Goal: Task Accomplishment & Management: Manage account settings

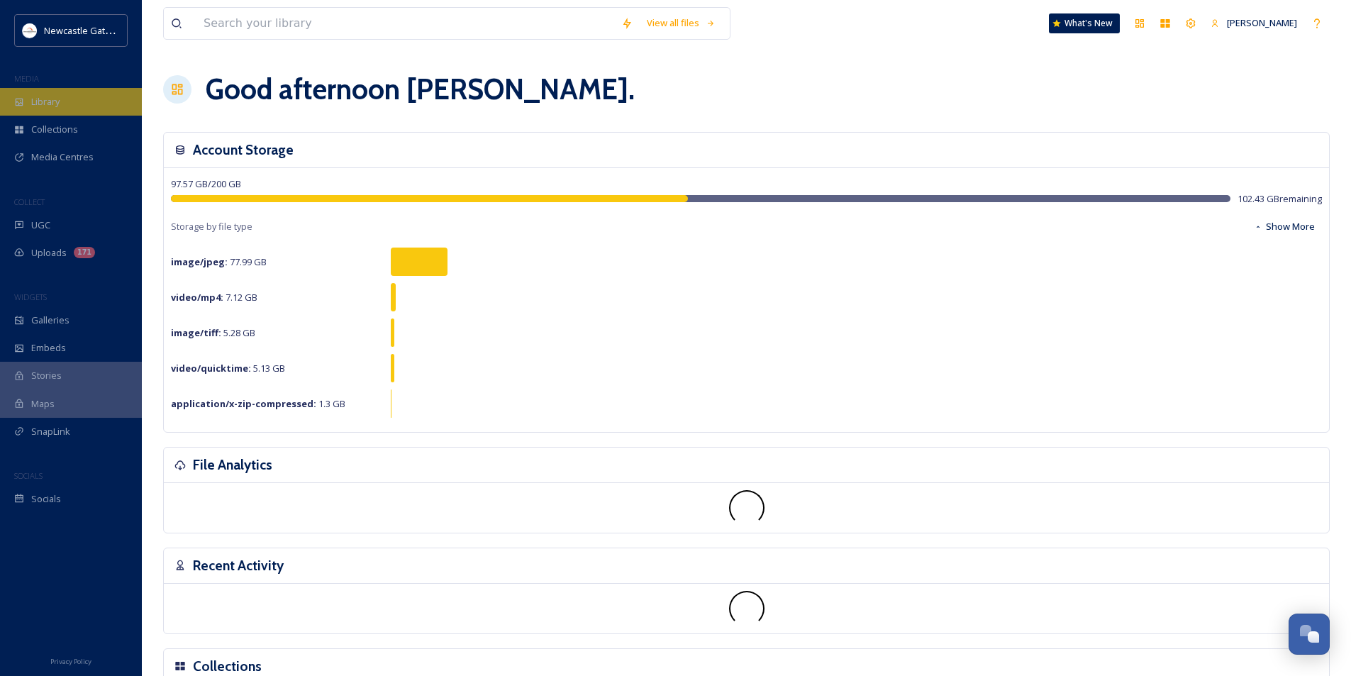
click at [47, 98] on span "Library" at bounding box center [45, 101] width 28 height 13
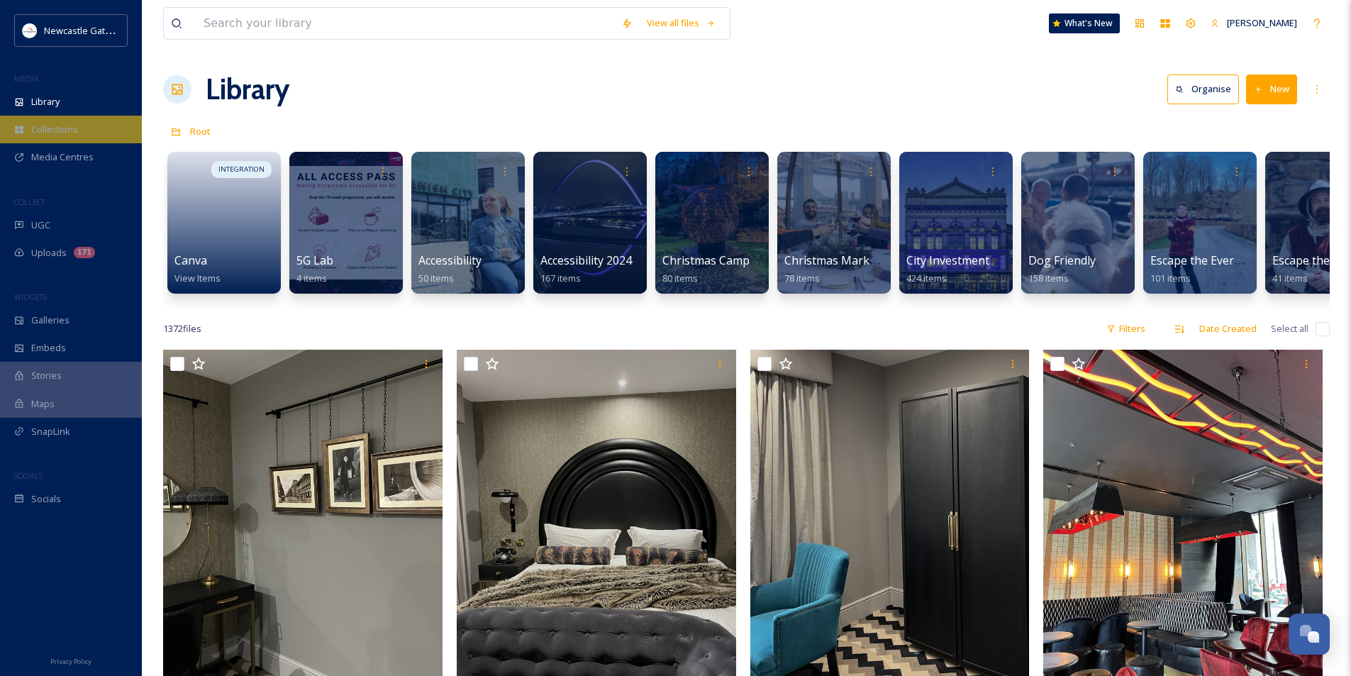
click at [69, 126] on span "Collections" at bounding box center [54, 129] width 47 height 13
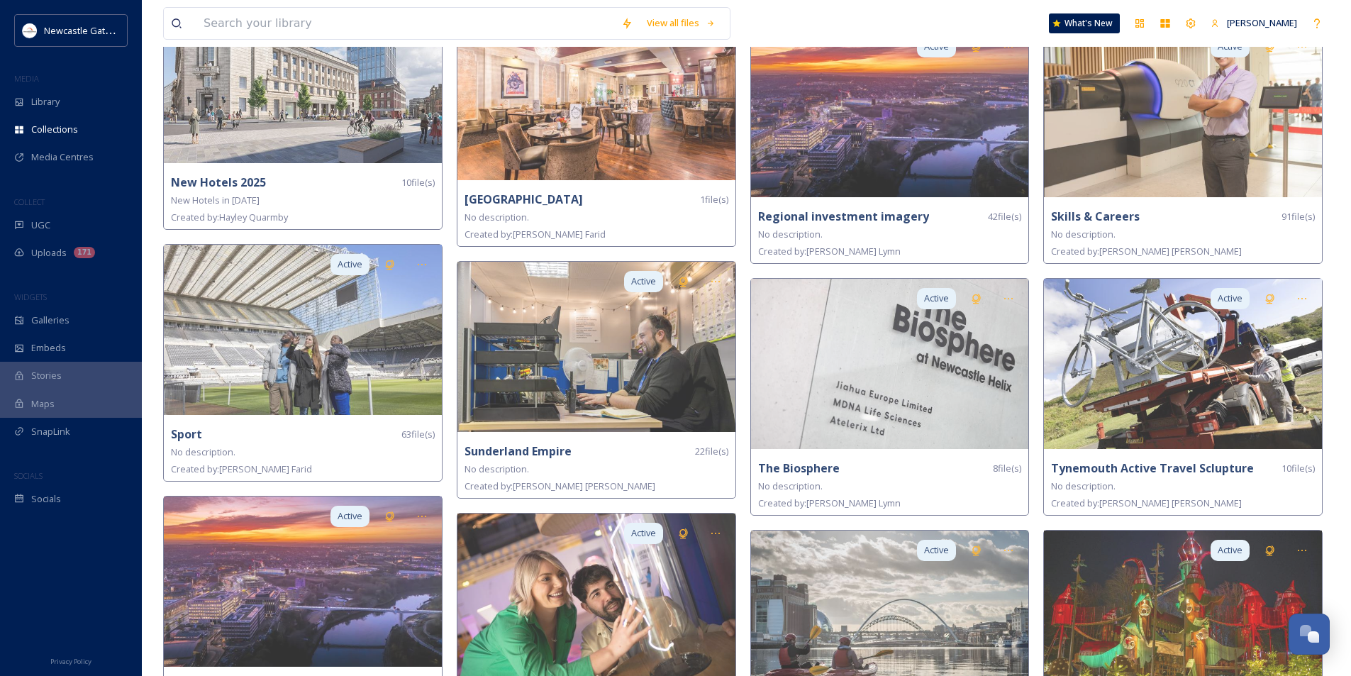
scroll to position [1981, 0]
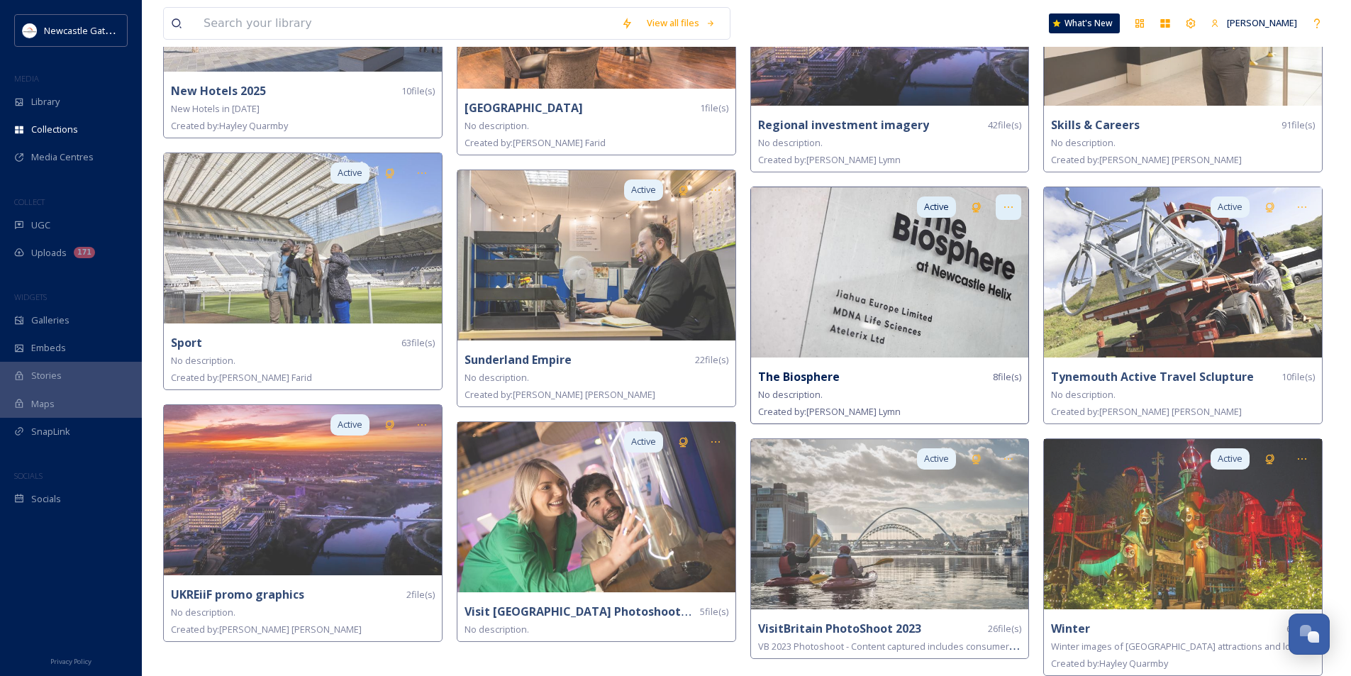
click at [1006, 201] on icon at bounding box center [1008, 206] width 11 height 11
click at [837, 256] on img at bounding box center [890, 272] width 278 height 170
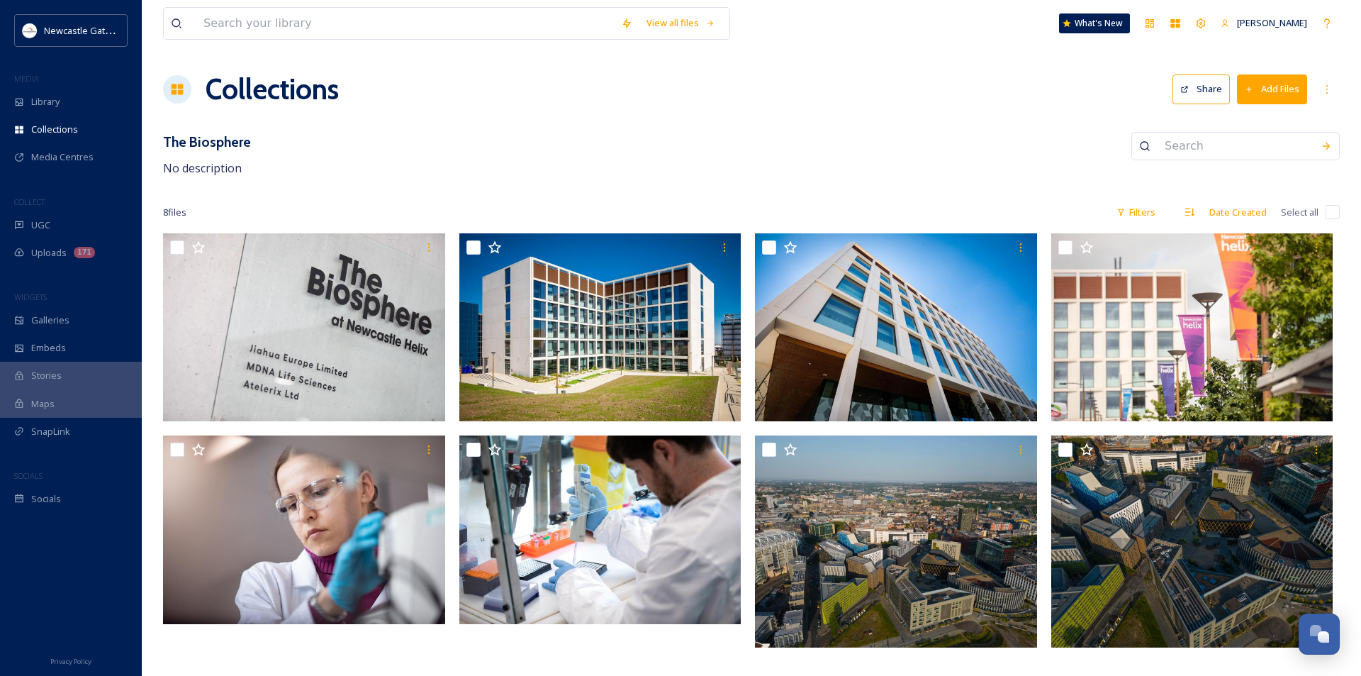
click at [1287, 91] on button "Add Files" at bounding box center [1272, 88] width 70 height 29
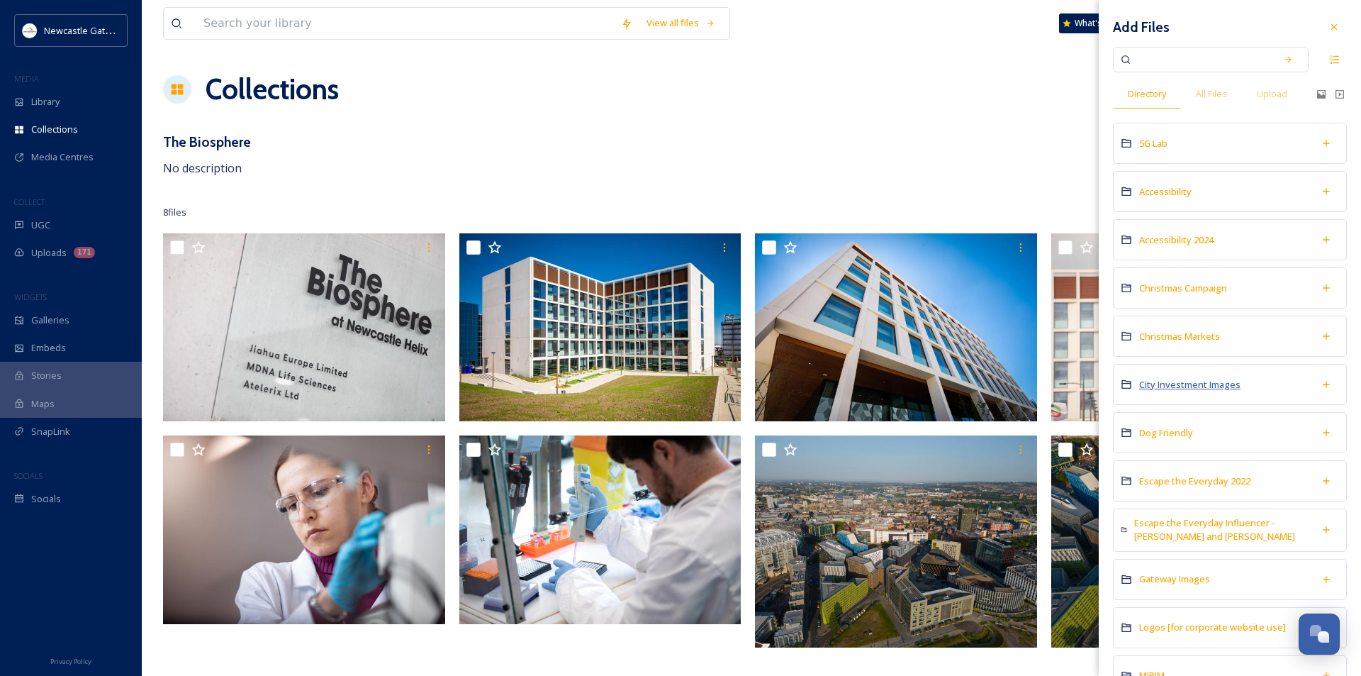
click at [1195, 379] on span "City Investment Images" at bounding box center [1190, 384] width 101 height 13
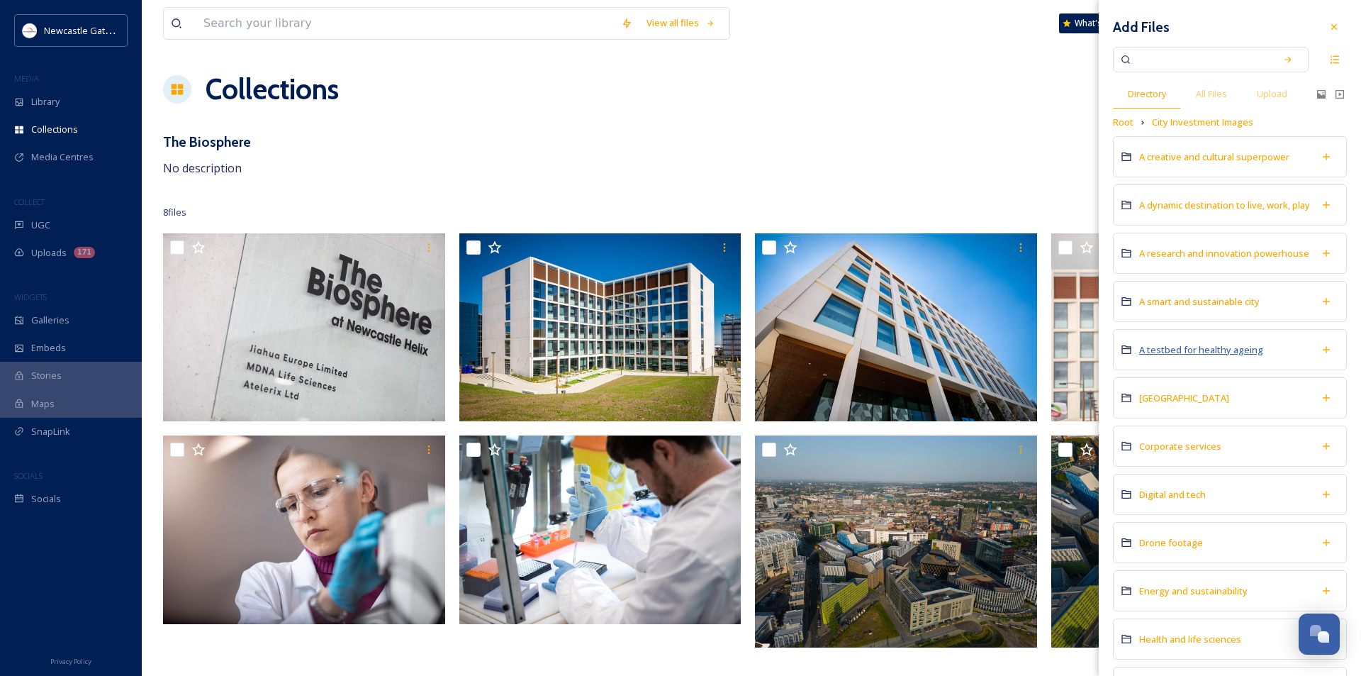
click at [1180, 355] on span "A testbed for healthy ageing" at bounding box center [1202, 349] width 124 height 13
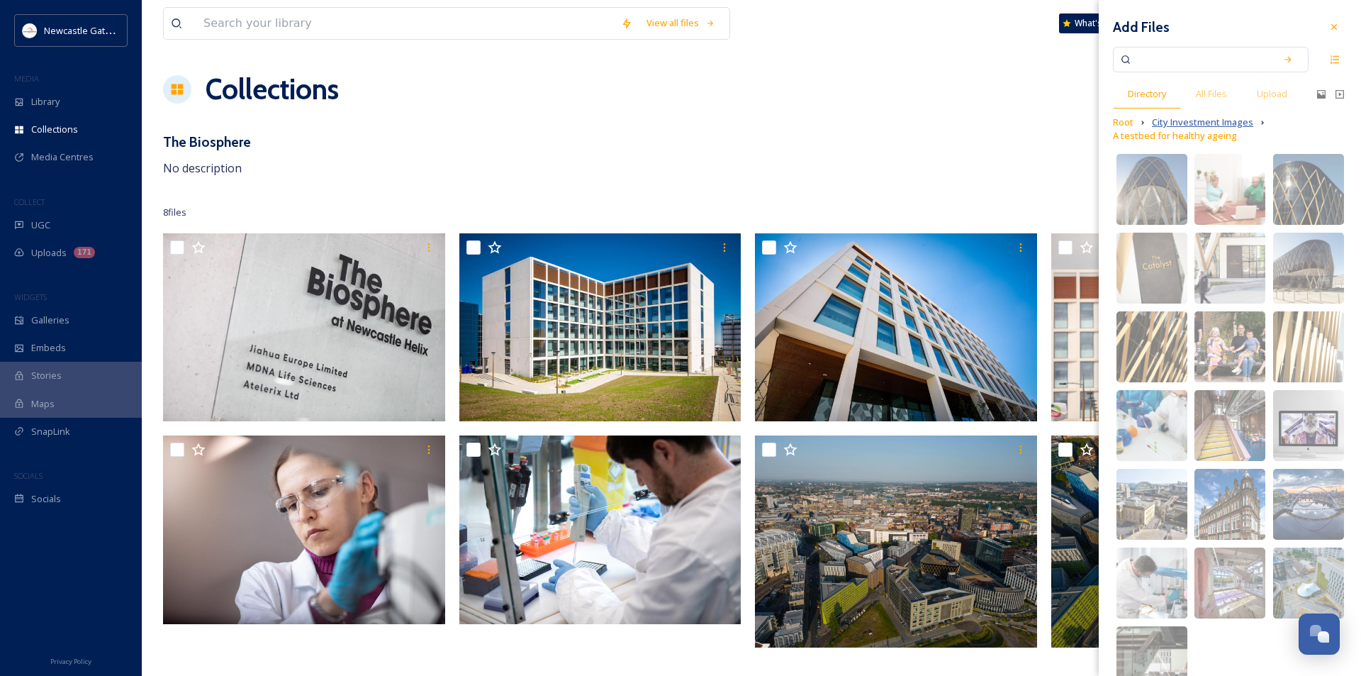
click at [1199, 124] on span "City Investment Images" at bounding box center [1202, 122] width 101 height 13
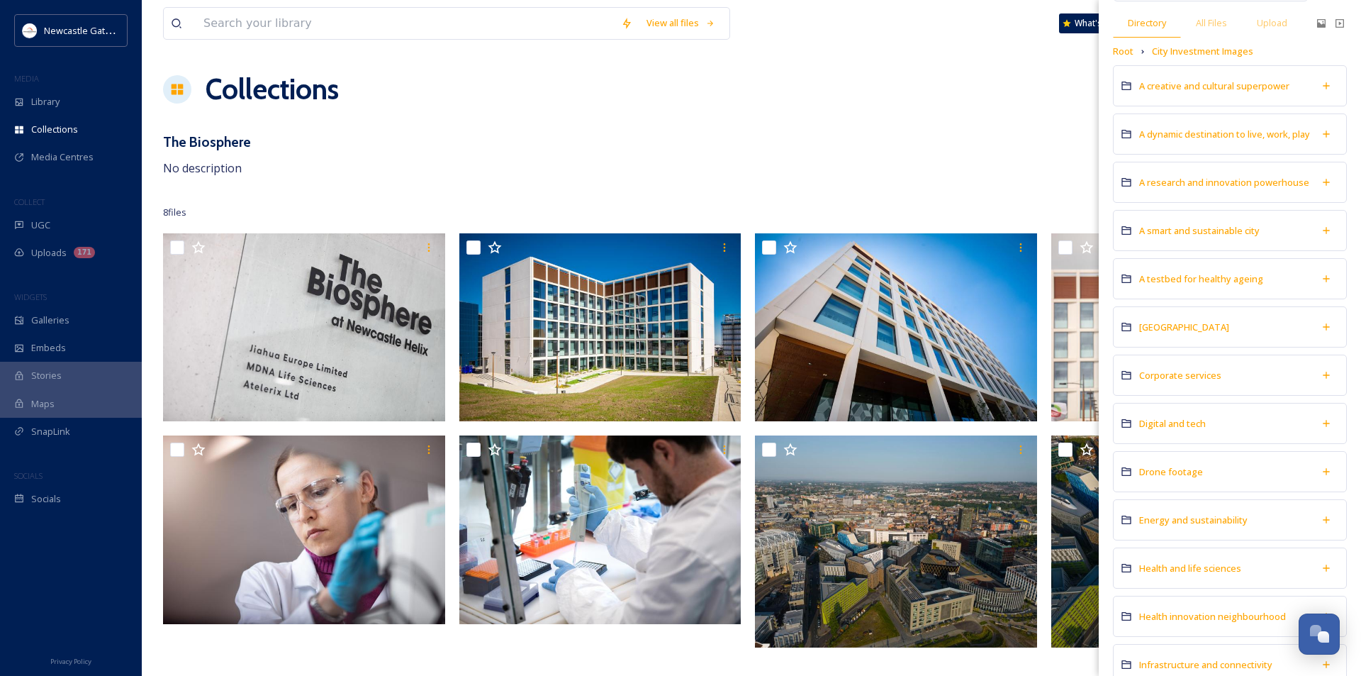
scroll to position [142, 0]
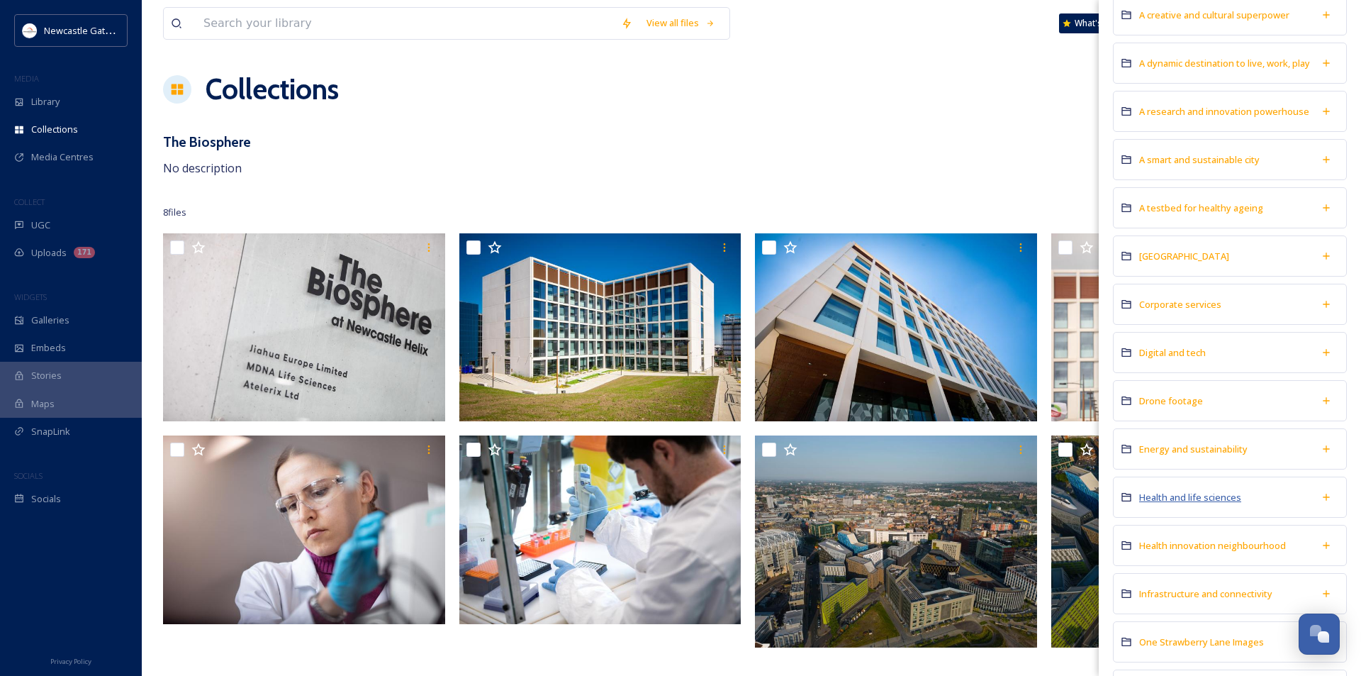
click at [1194, 503] on span "Health and life sciences" at bounding box center [1191, 497] width 102 height 13
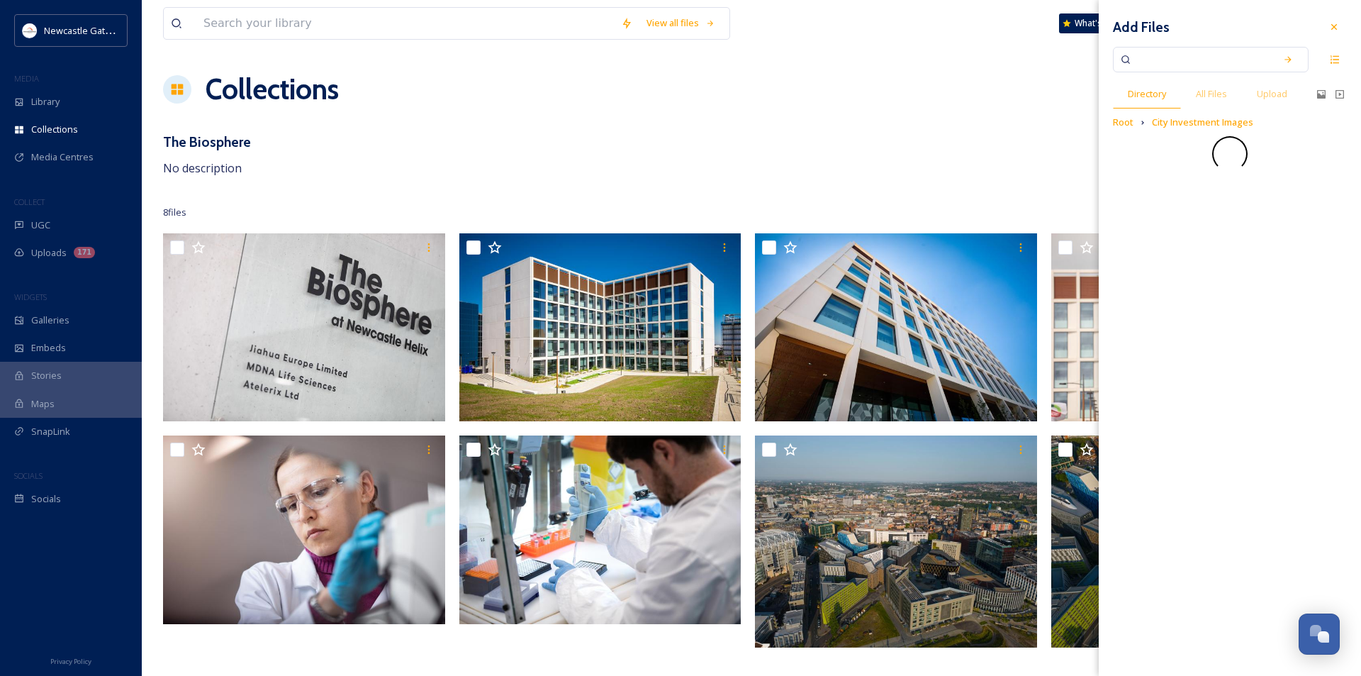
scroll to position [0, 0]
click at [1168, 168] on span "Images" at bounding box center [1155, 170] width 31 height 13
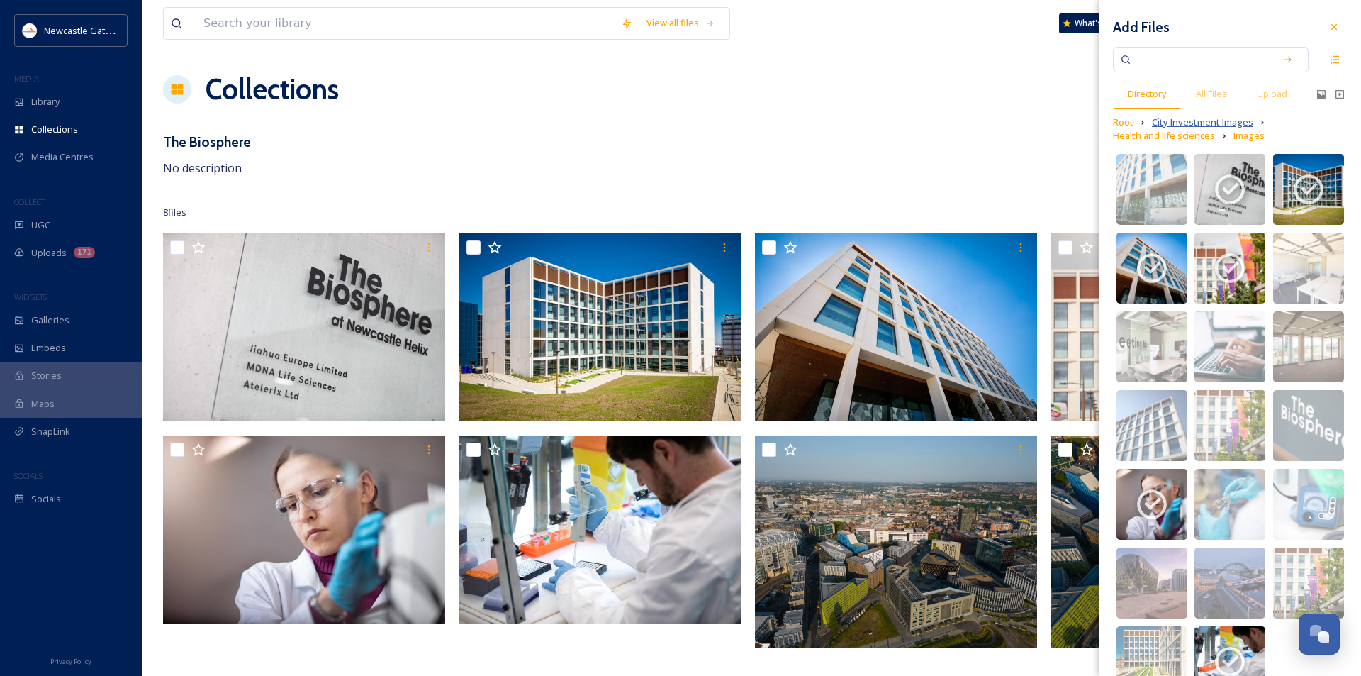
click at [1199, 125] on span "City Investment Images" at bounding box center [1202, 122] width 101 height 13
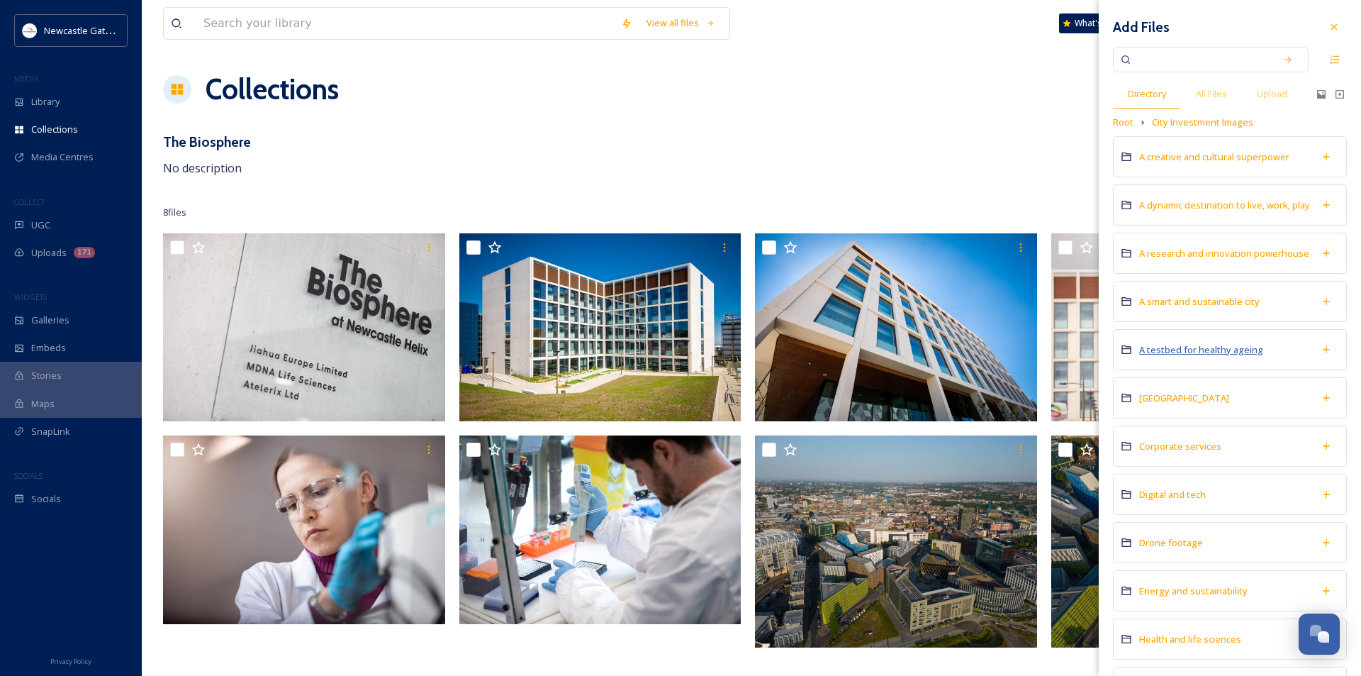
click at [1170, 354] on span "A testbed for healthy ageing" at bounding box center [1202, 349] width 124 height 13
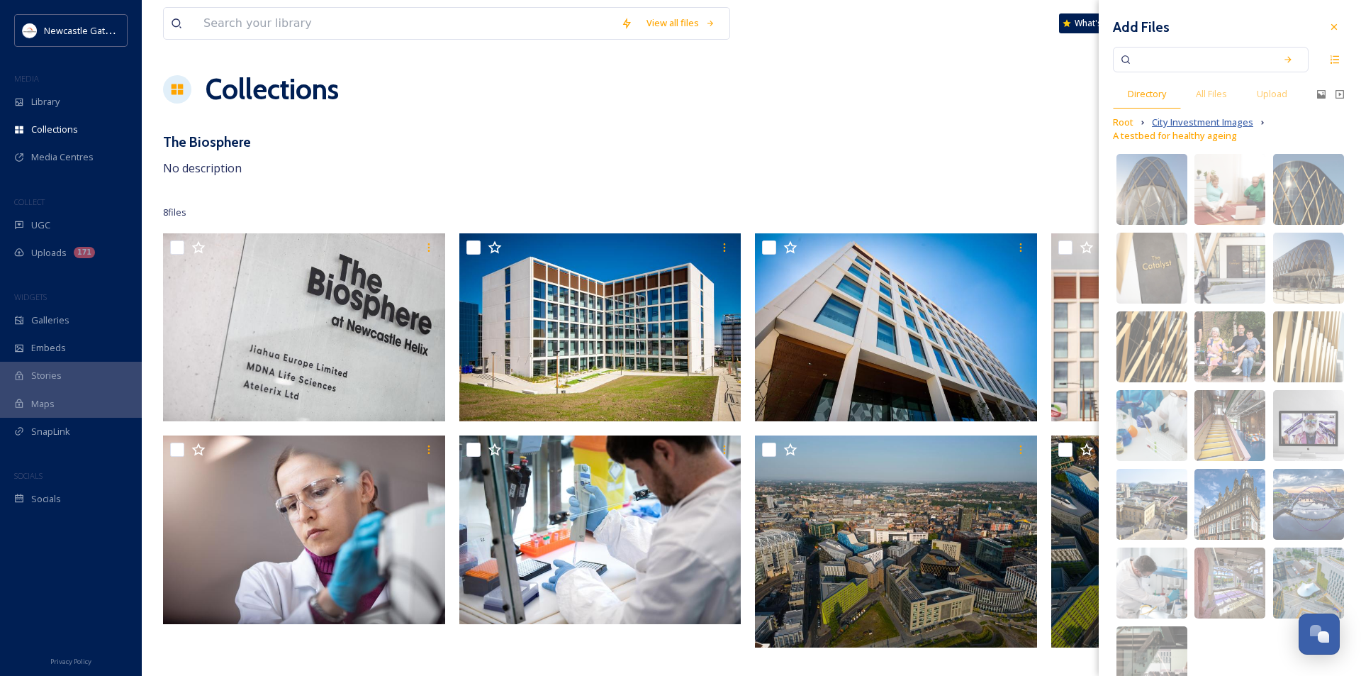
click at [1213, 126] on span "City Investment Images" at bounding box center [1202, 122] width 101 height 13
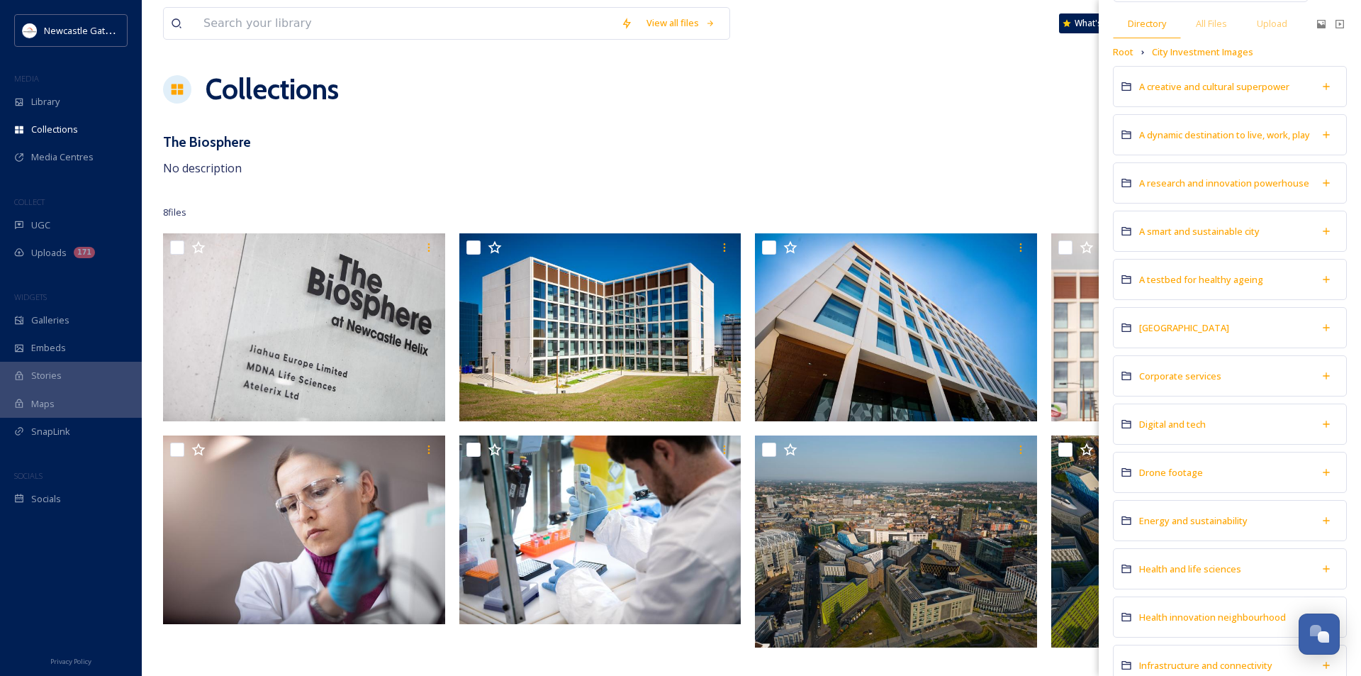
scroll to position [71, 0]
click at [1197, 568] on span "Health and life sciences" at bounding box center [1191, 568] width 102 height 13
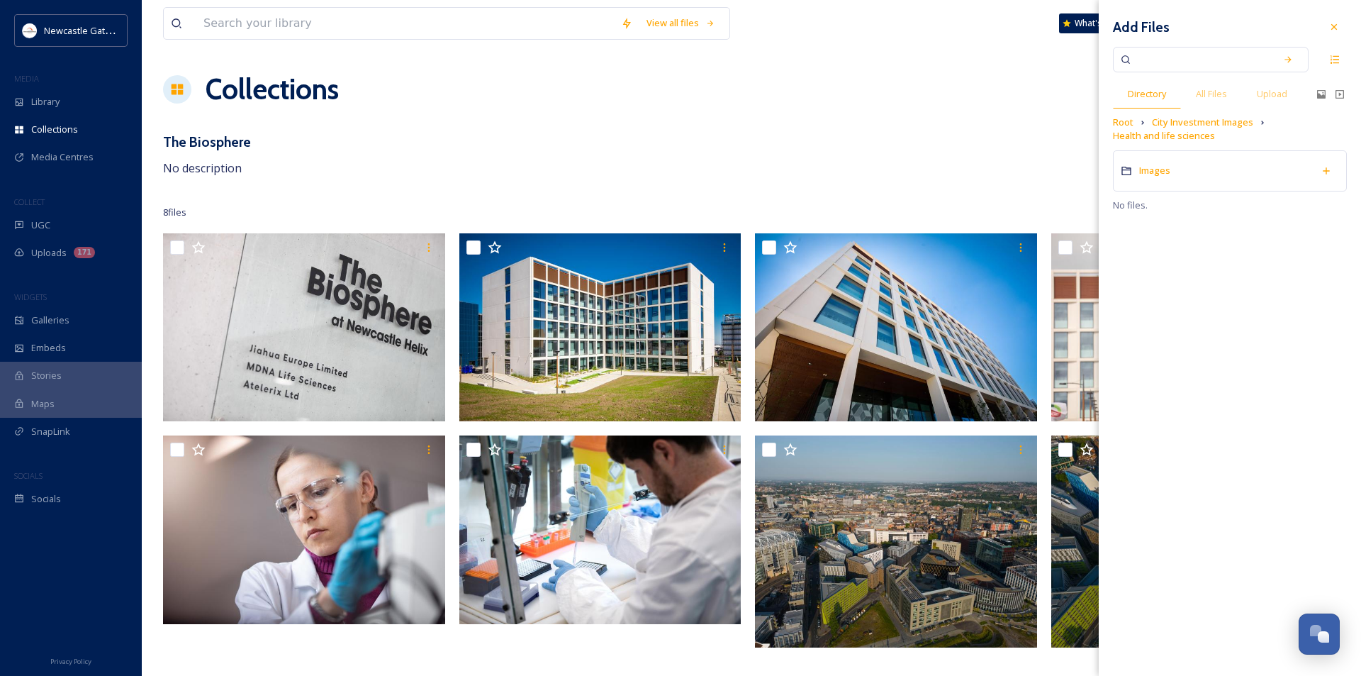
click at [1171, 167] on div "Images" at bounding box center [1230, 170] width 234 height 41
click at [1160, 172] on div at bounding box center [1230, 167] width 234 height 35
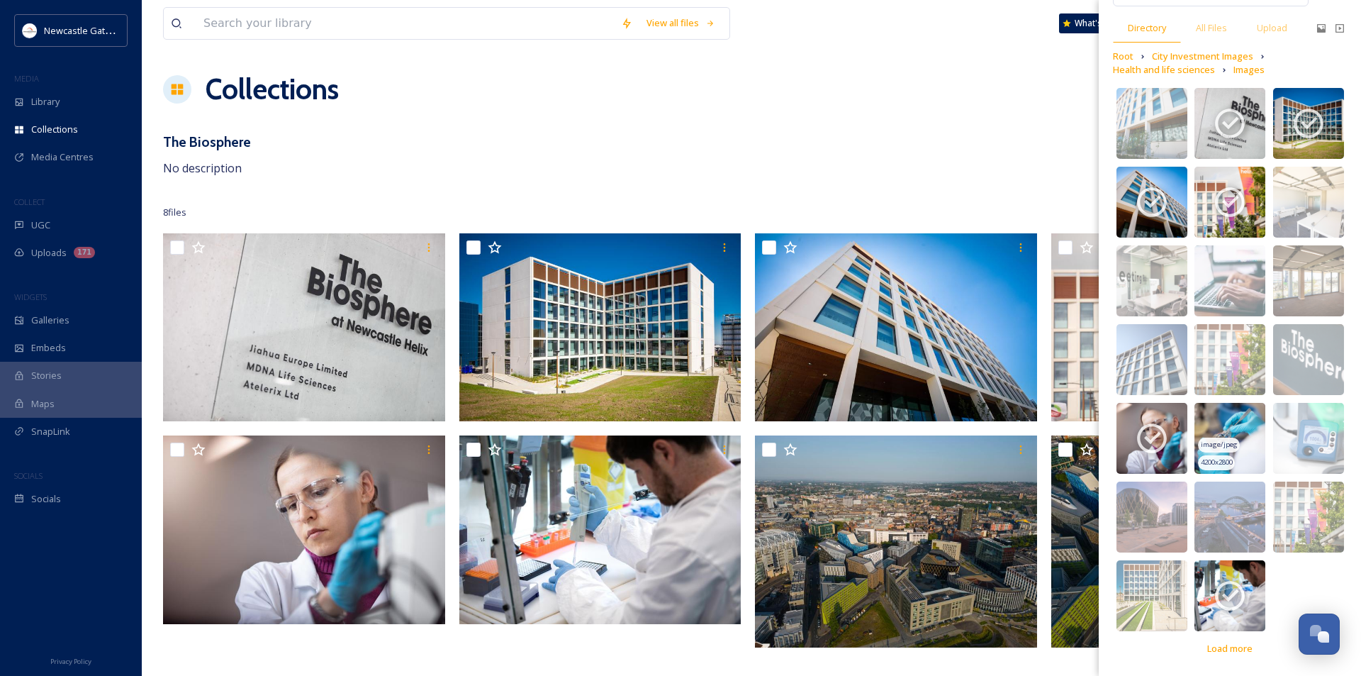
scroll to position [67, 0]
click at [1217, 645] on span "Load more" at bounding box center [1230, 647] width 45 height 13
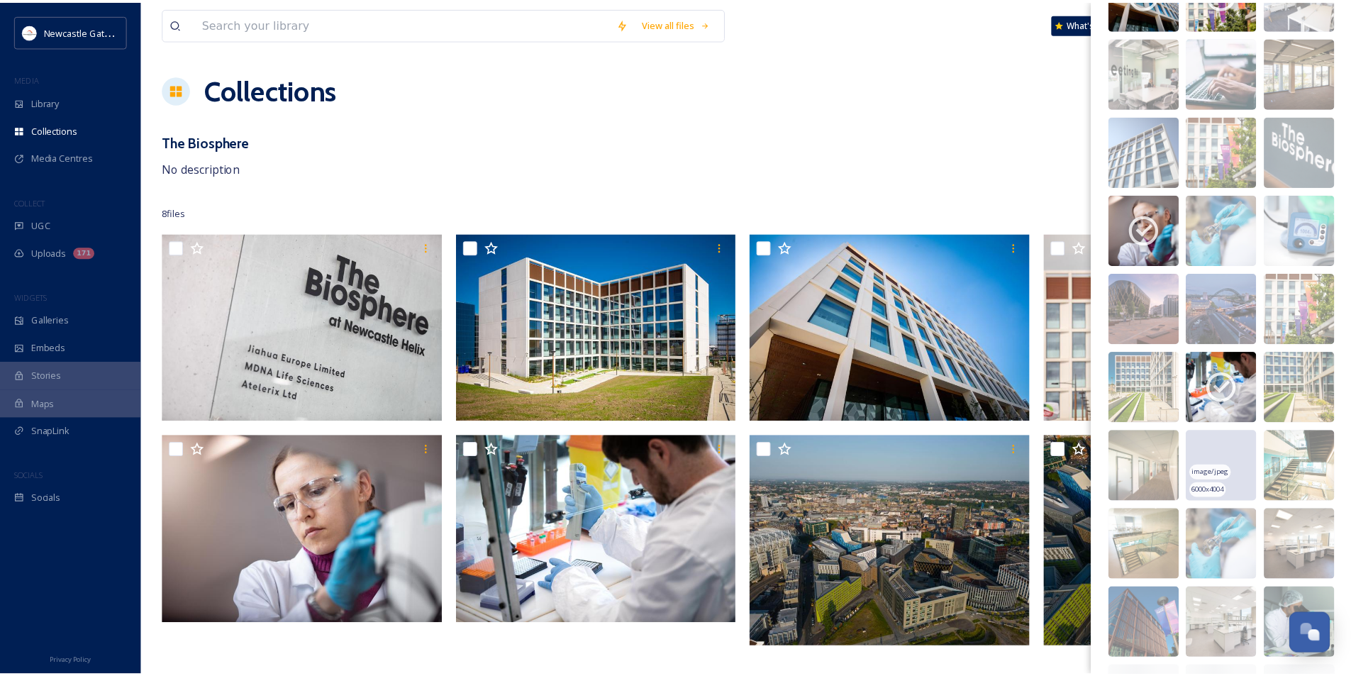
scroll to position [279, 0]
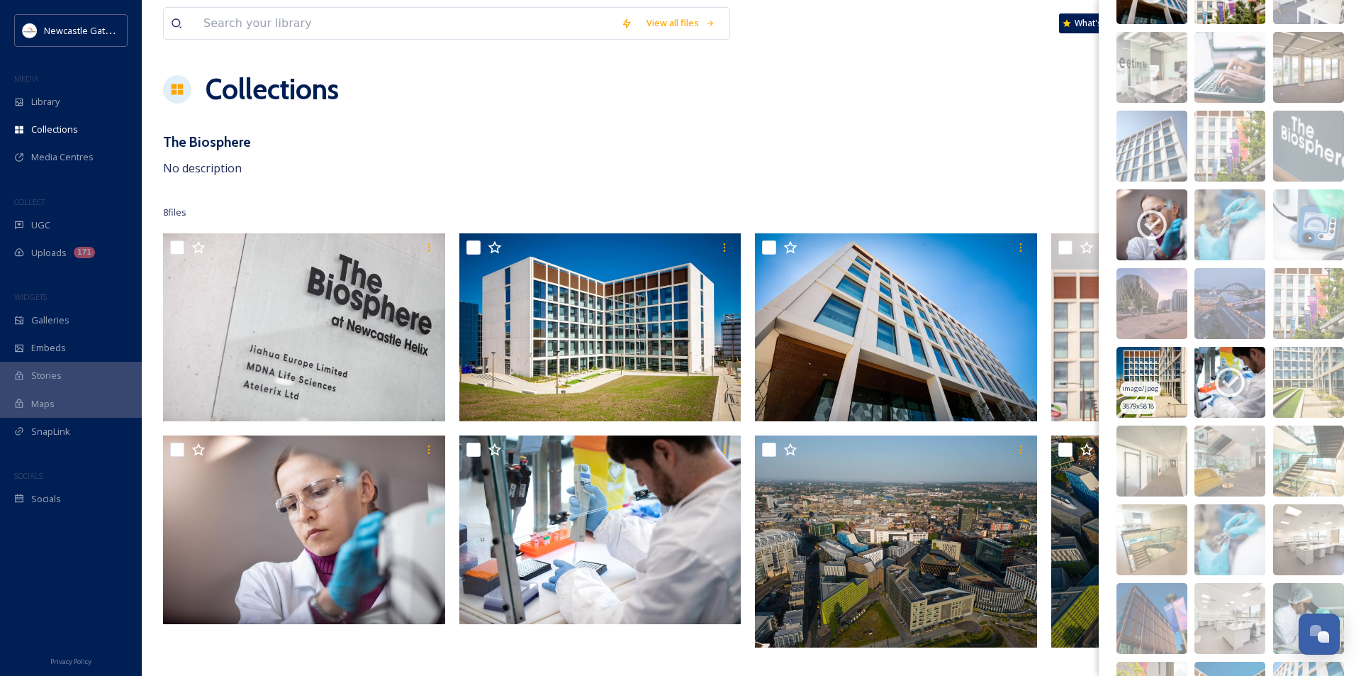
click at [1158, 369] on img at bounding box center [1152, 382] width 71 height 71
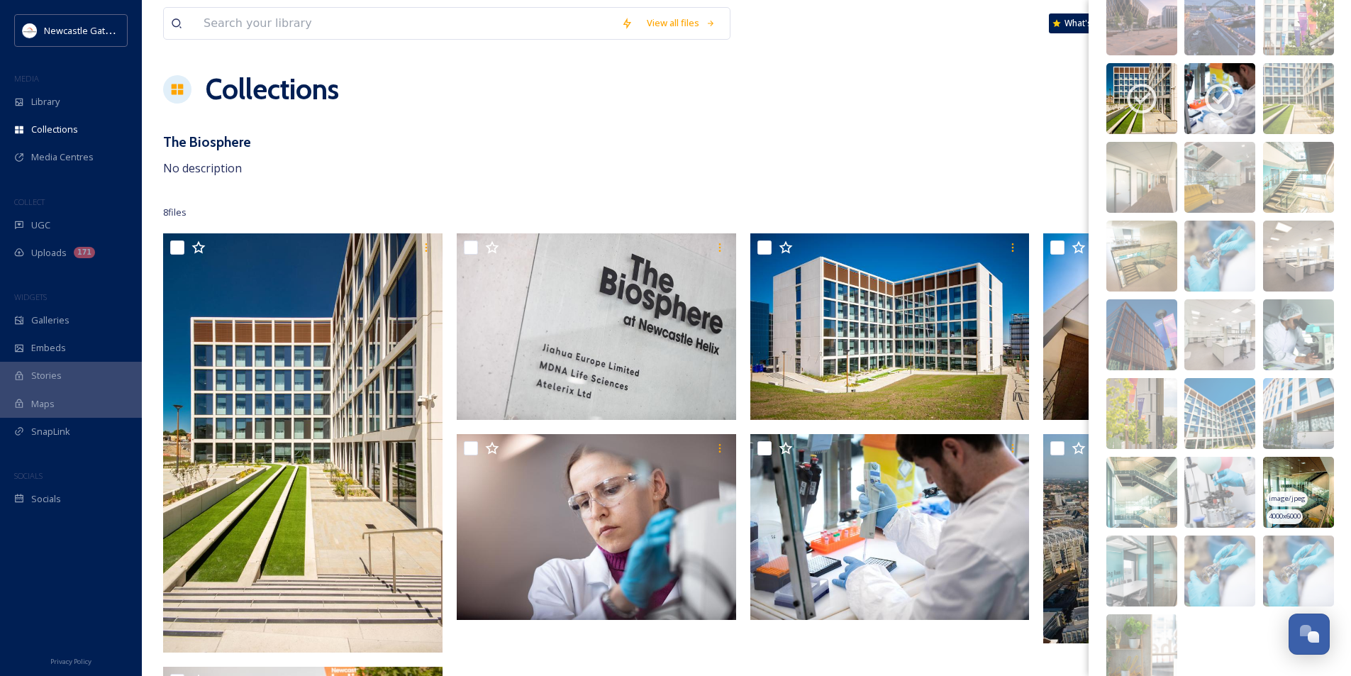
scroll to position [618, 0]
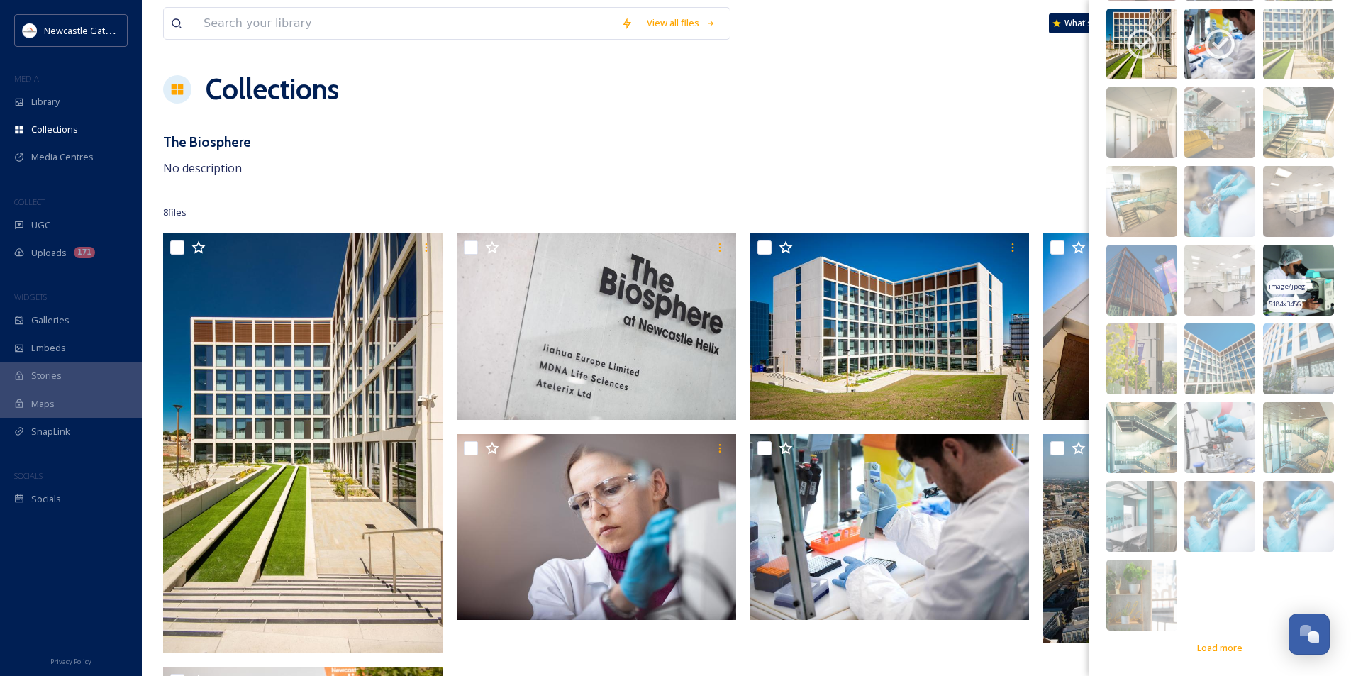
click at [1298, 266] on img at bounding box center [1298, 280] width 71 height 71
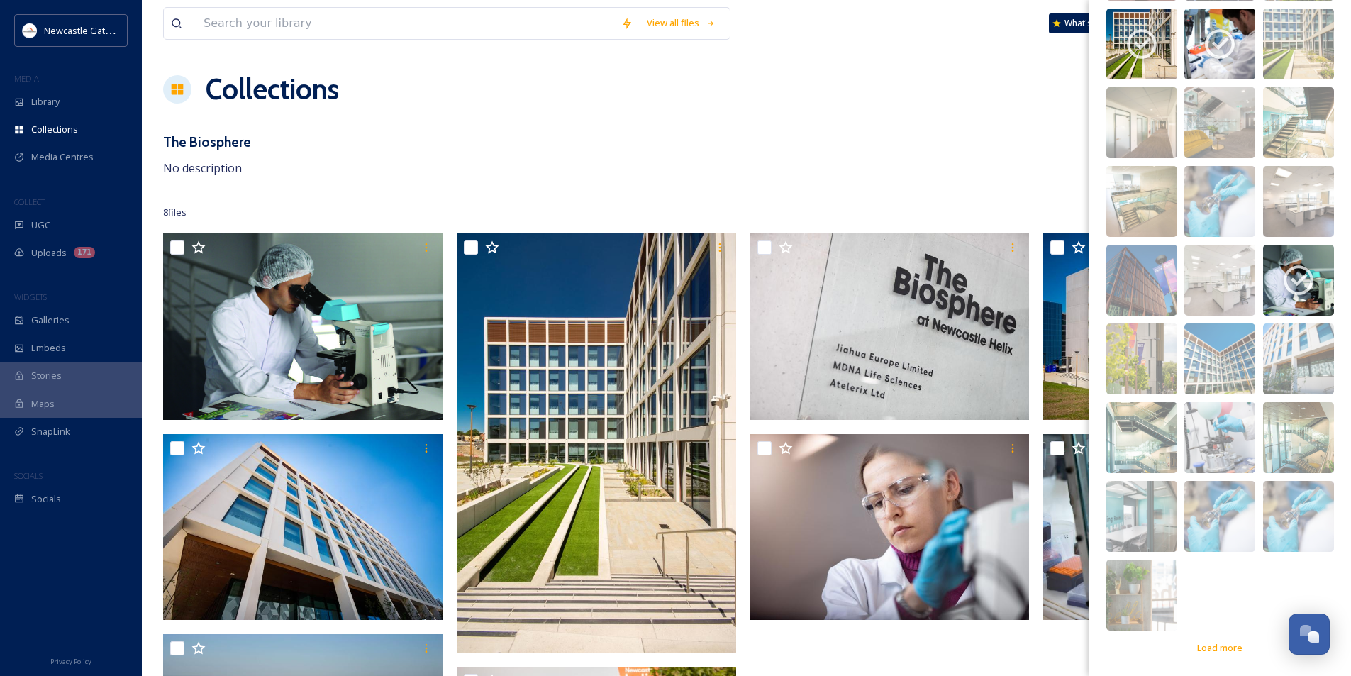
scroll to position [71, 0]
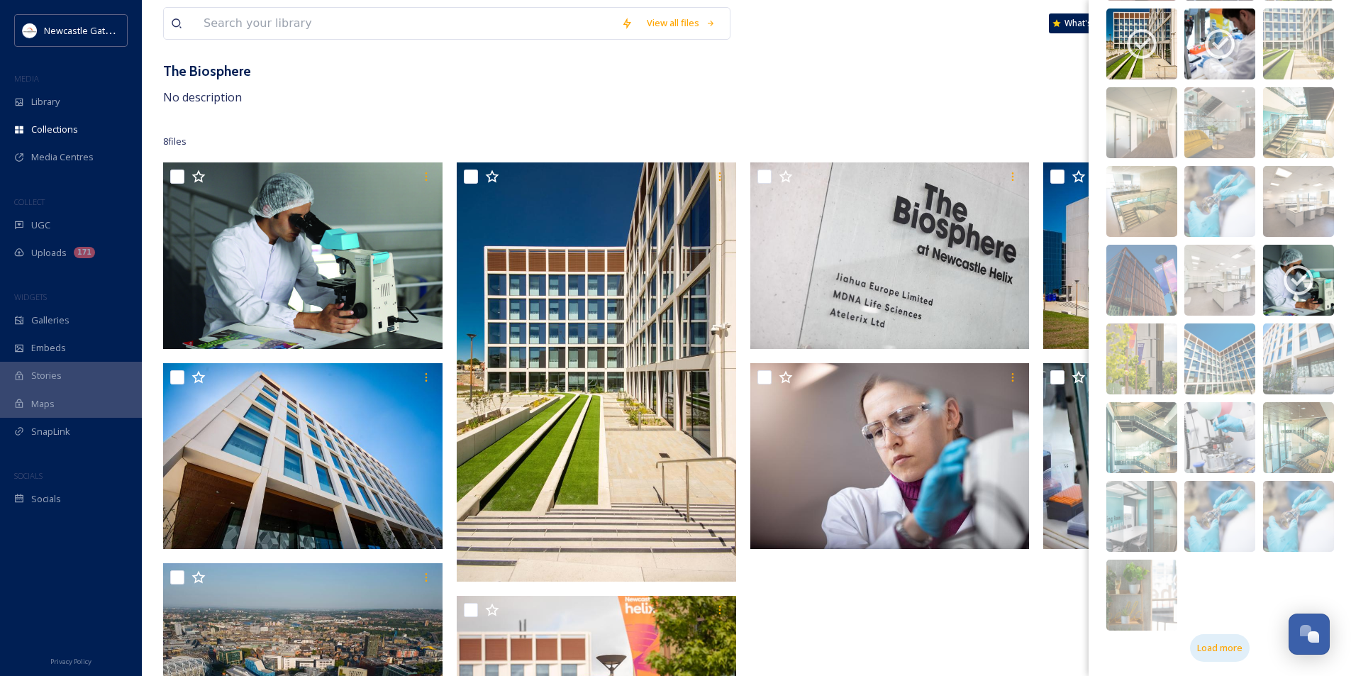
click at [1221, 655] on div "Load more" at bounding box center [1220, 648] width 60 height 28
click at [1226, 647] on span "Load more" at bounding box center [1219, 647] width 45 height 13
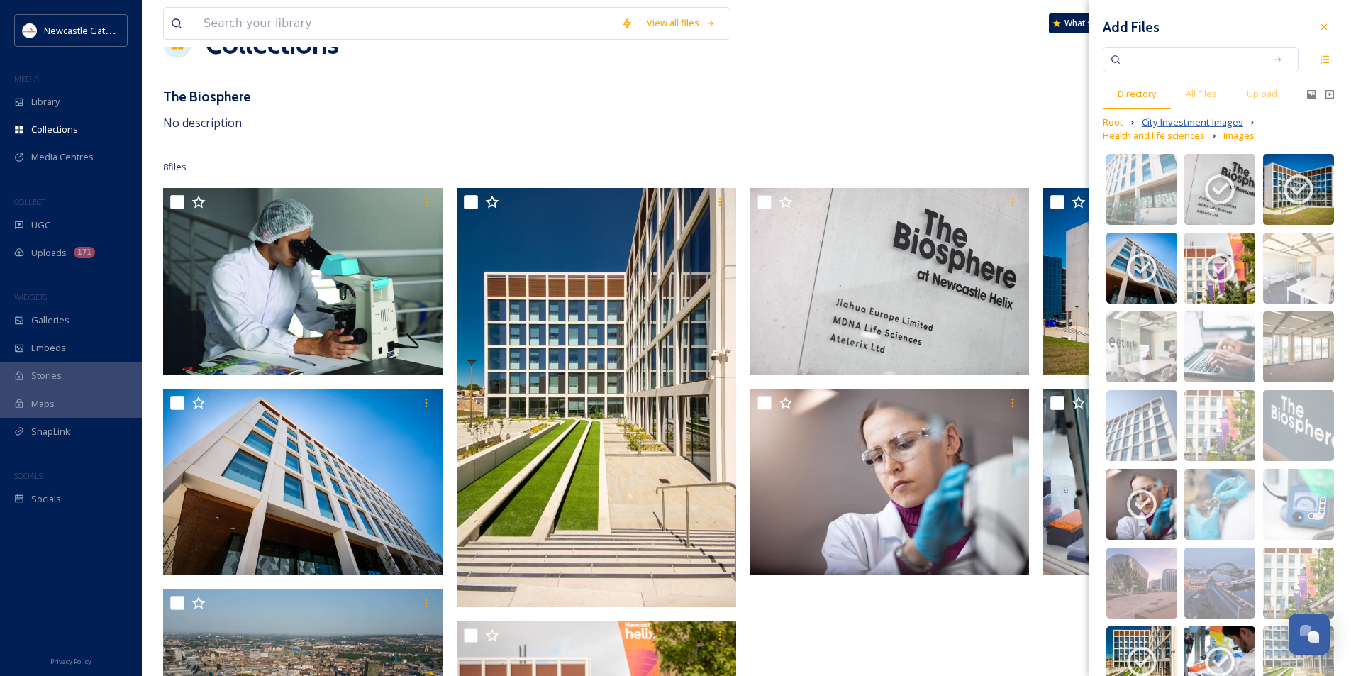
scroll to position [0, 0]
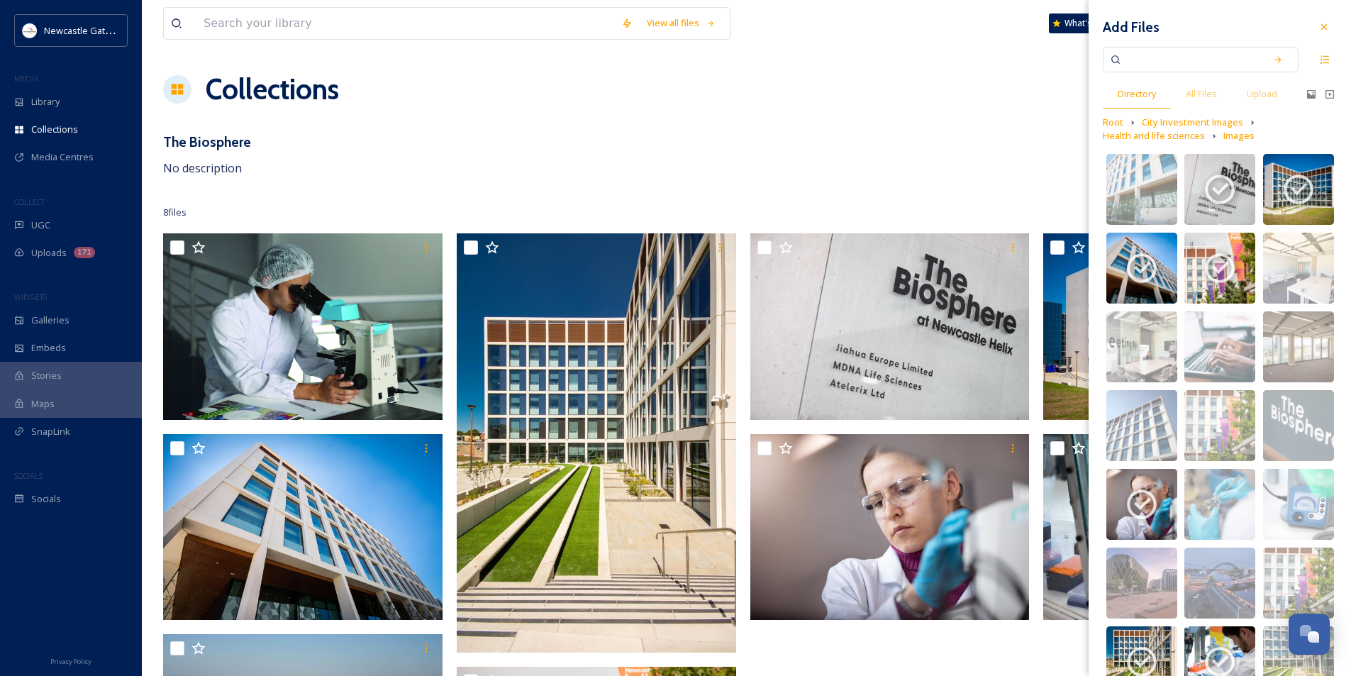
click at [935, 74] on div "Collections Share Add Files" at bounding box center [746, 89] width 1166 height 43
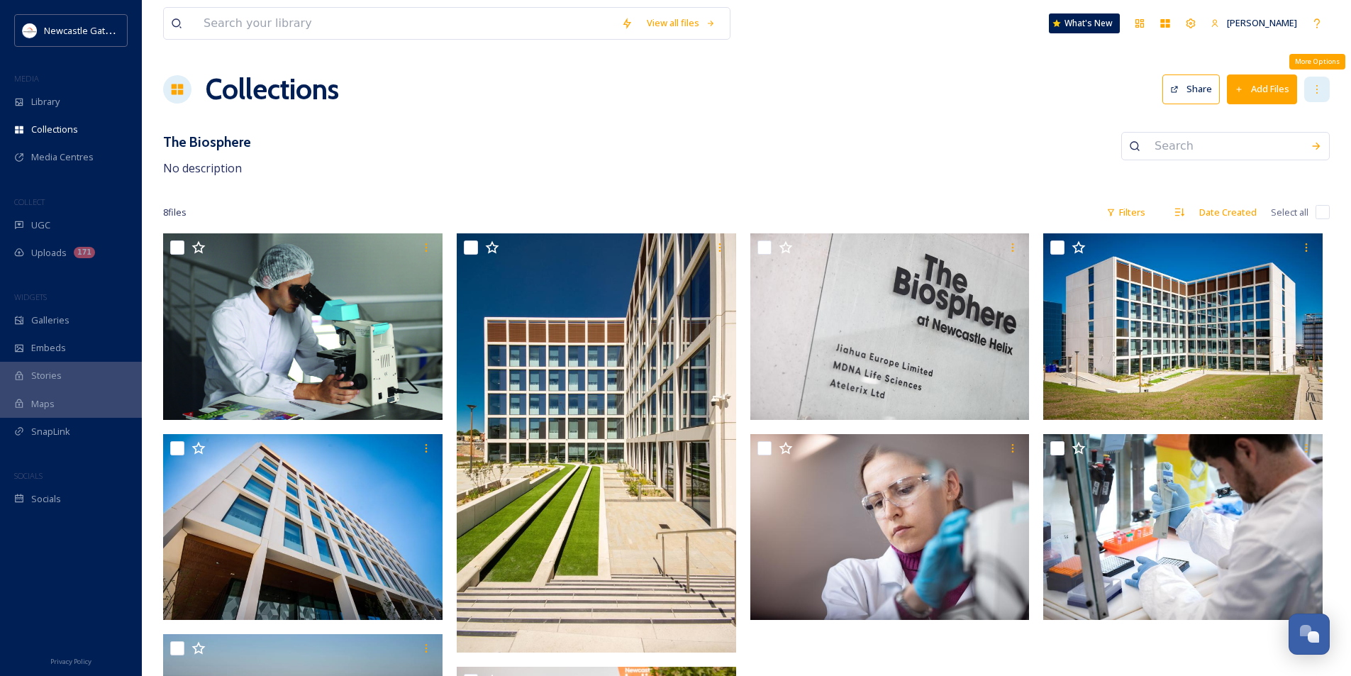
click at [1315, 87] on icon at bounding box center [1316, 89] width 11 height 11
click at [1184, 84] on button "Share" at bounding box center [1190, 88] width 57 height 29
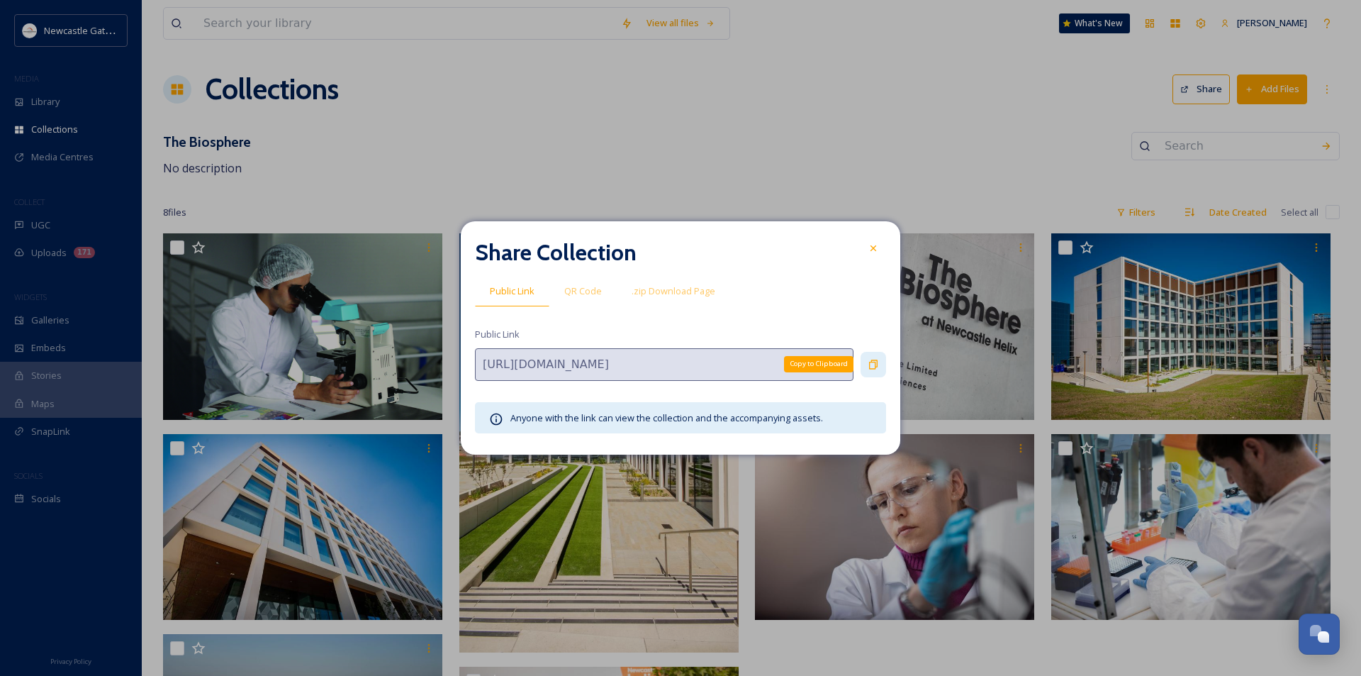
click at [871, 367] on icon at bounding box center [873, 364] width 11 height 11
click at [879, 250] on div at bounding box center [874, 248] width 26 height 26
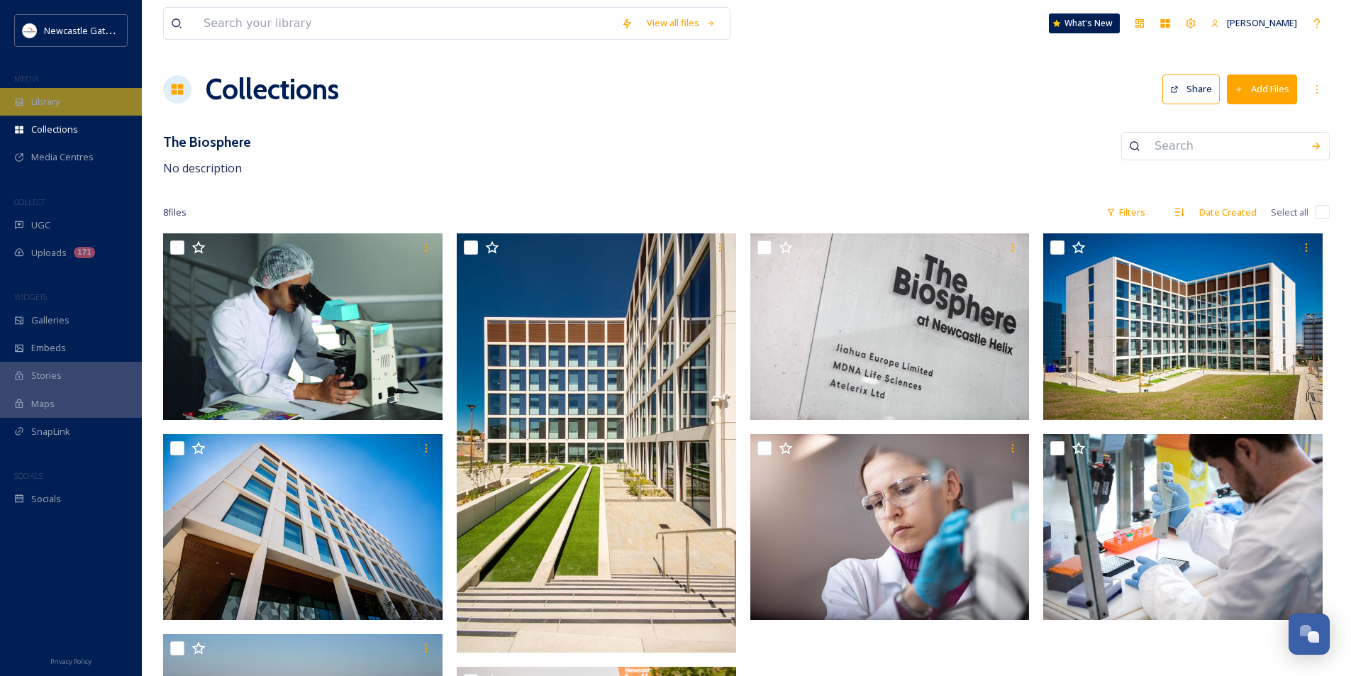
click at [71, 100] on div "Library" at bounding box center [71, 102] width 142 height 28
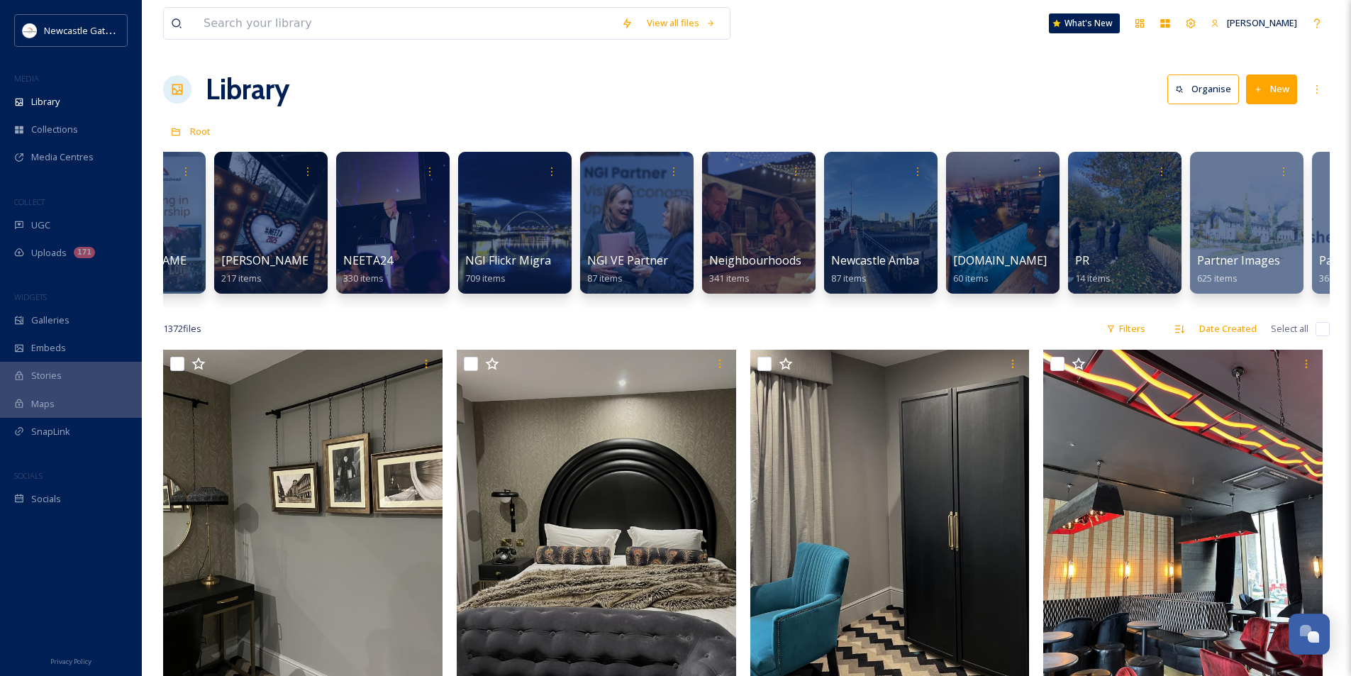
scroll to position [0, 1810]
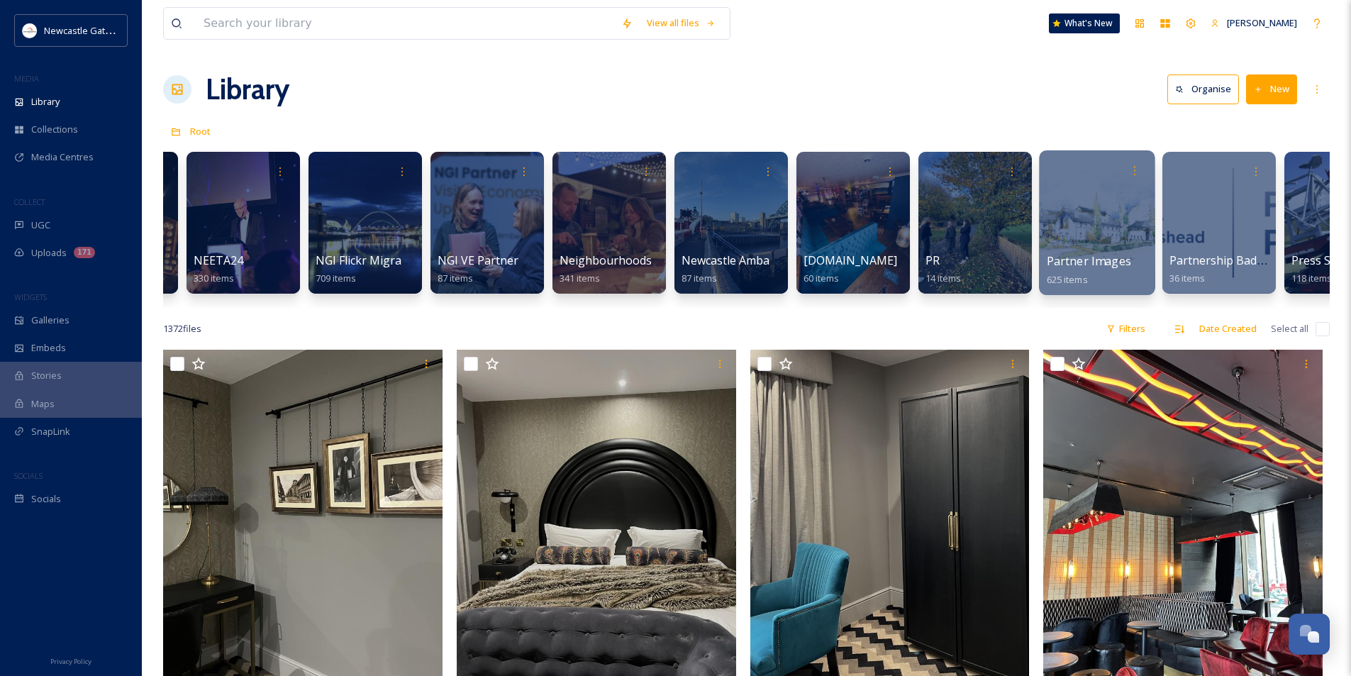
click at [1090, 213] on div at bounding box center [1097, 222] width 116 height 145
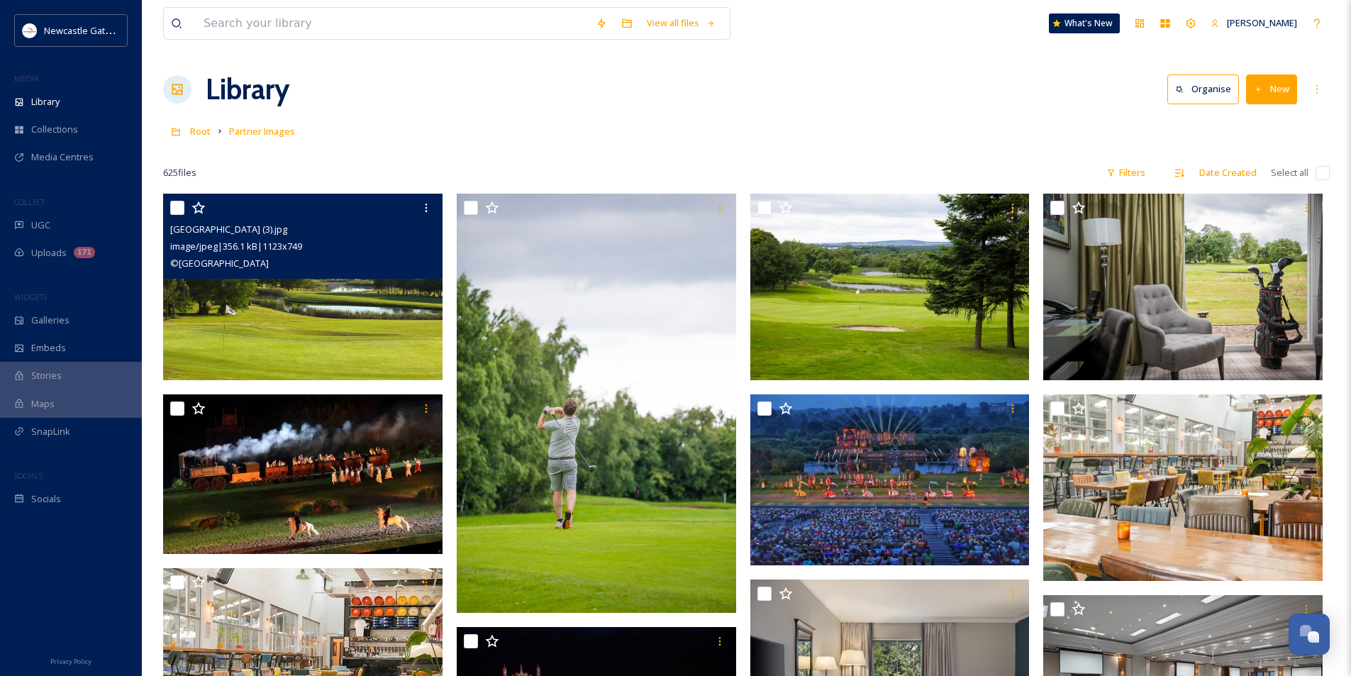
click at [289, 319] on img at bounding box center [302, 287] width 279 height 186
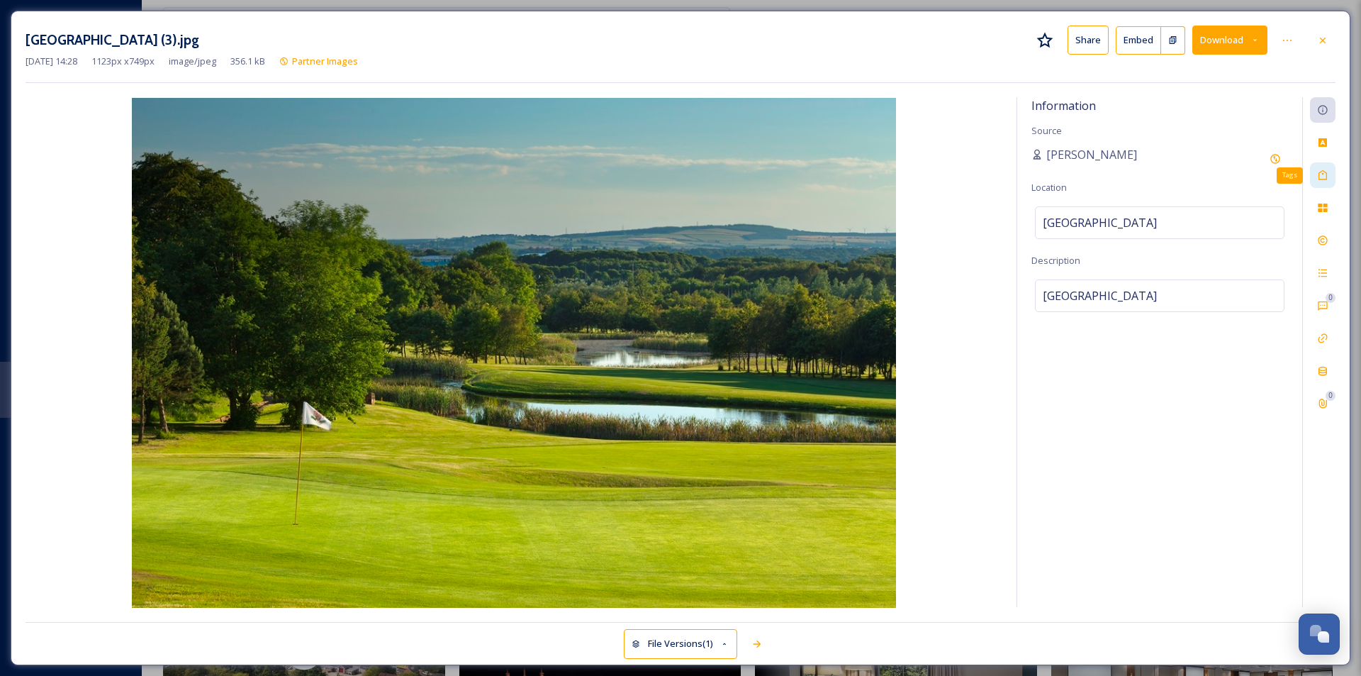
click at [1330, 174] on div "Tags" at bounding box center [1323, 175] width 26 height 26
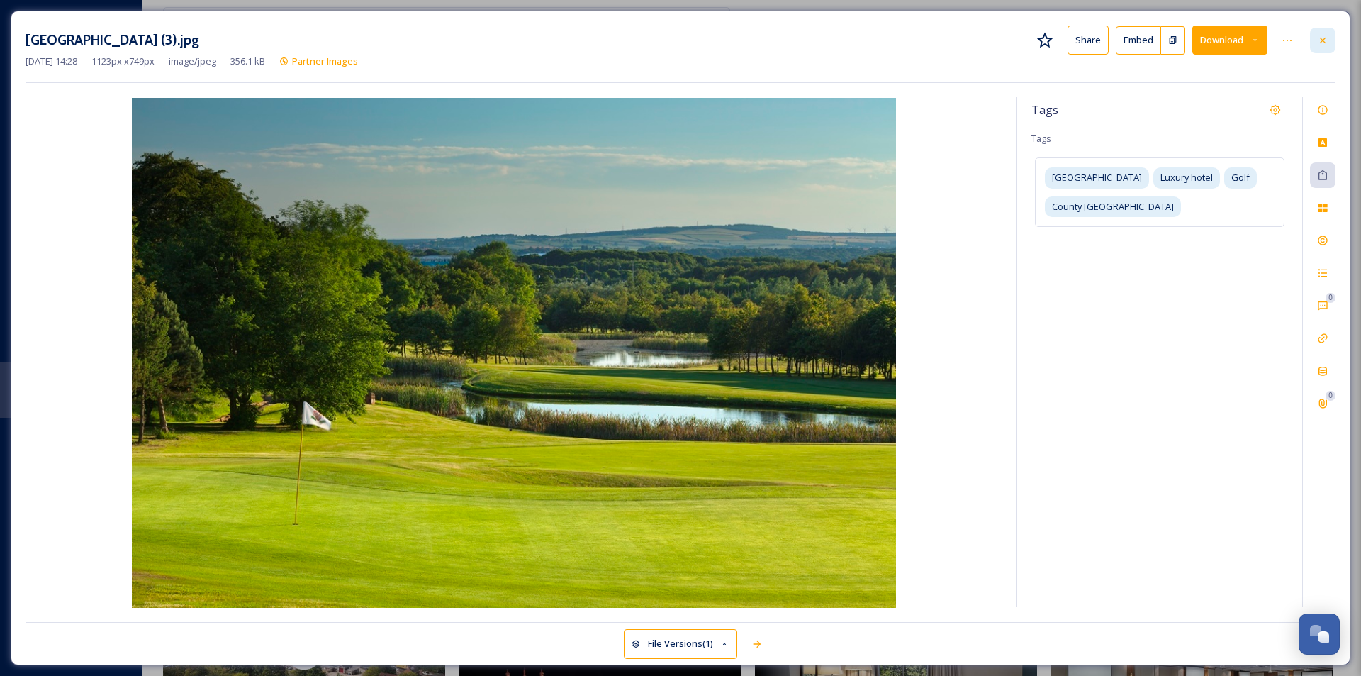
click at [1322, 42] on icon at bounding box center [1323, 40] width 6 height 6
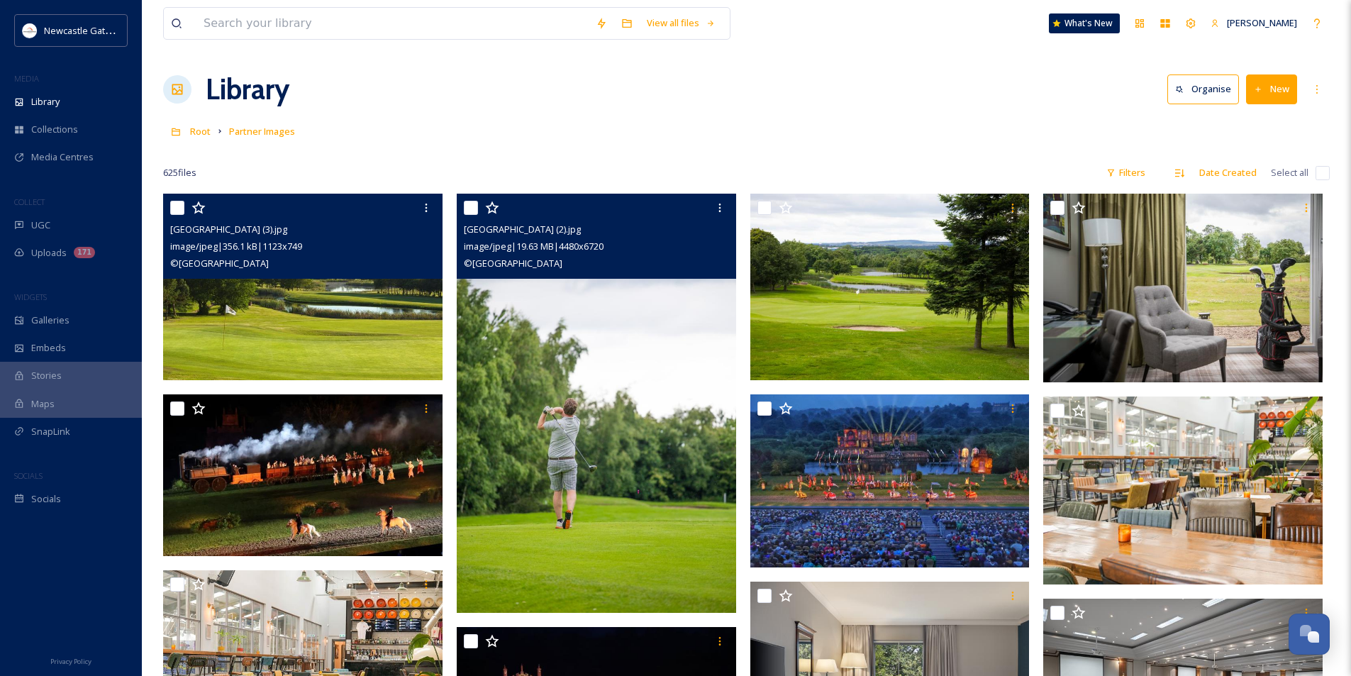
scroll to position [71, 0]
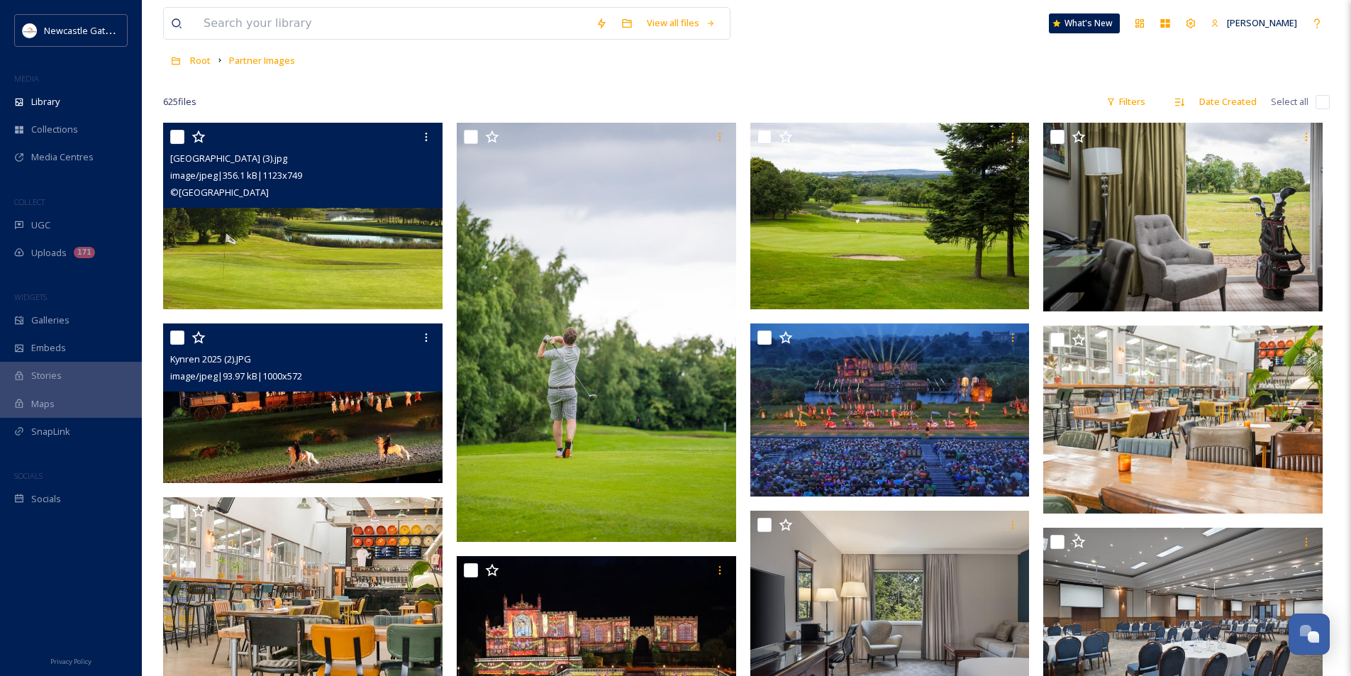
click at [300, 394] on img at bounding box center [302, 403] width 279 height 160
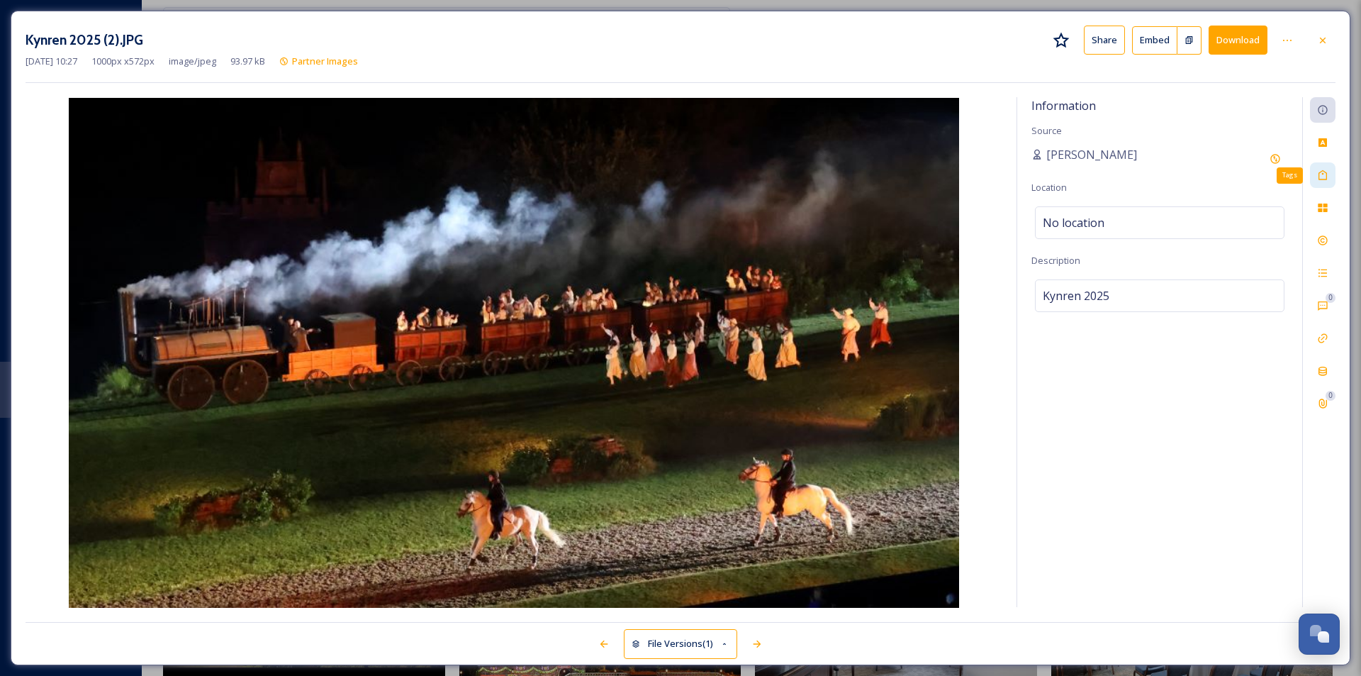
click at [1326, 184] on div "Tags" at bounding box center [1323, 175] width 26 height 26
click at [1325, 112] on icon at bounding box center [1322, 109] width 11 height 11
click at [1310, 172] on div "Tags" at bounding box center [1323, 175] width 26 height 26
click at [1152, 183] on div "Kynren" at bounding box center [1160, 177] width 250 height 40
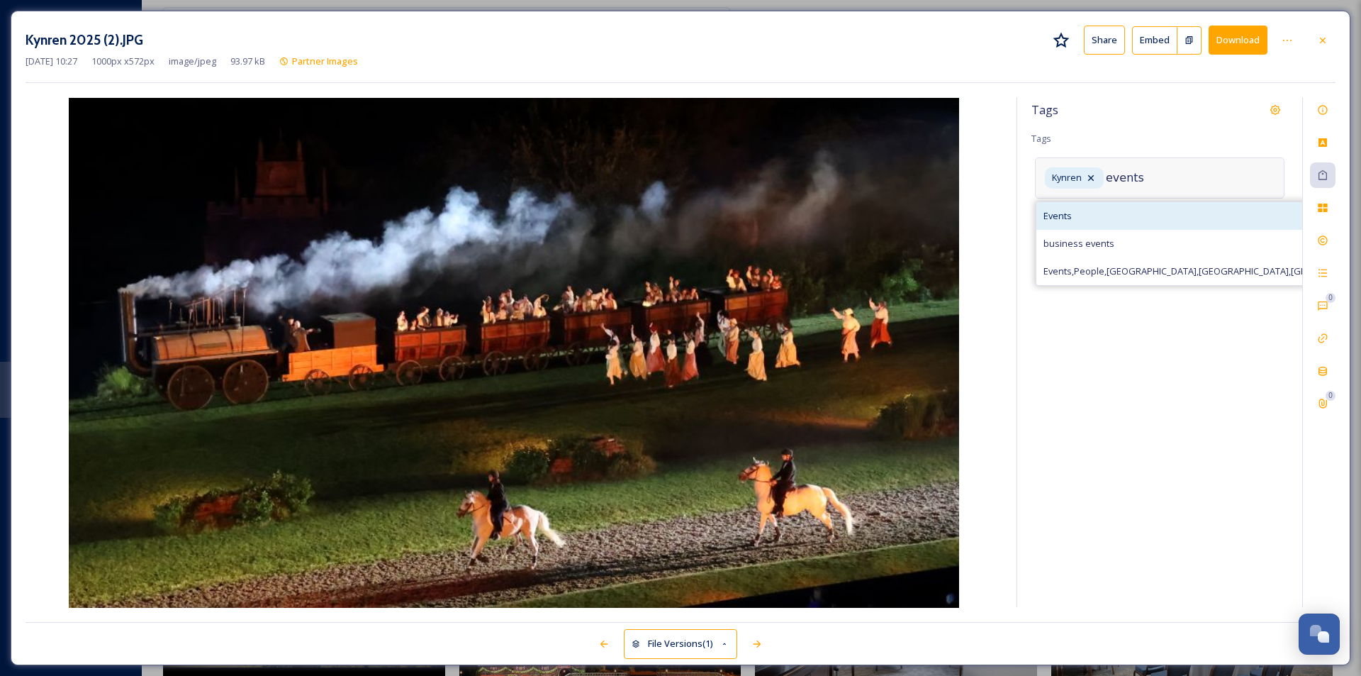
type input "events"
click at [1091, 215] on div "Events" at bounding box center [1374, 216] width 674 height 28
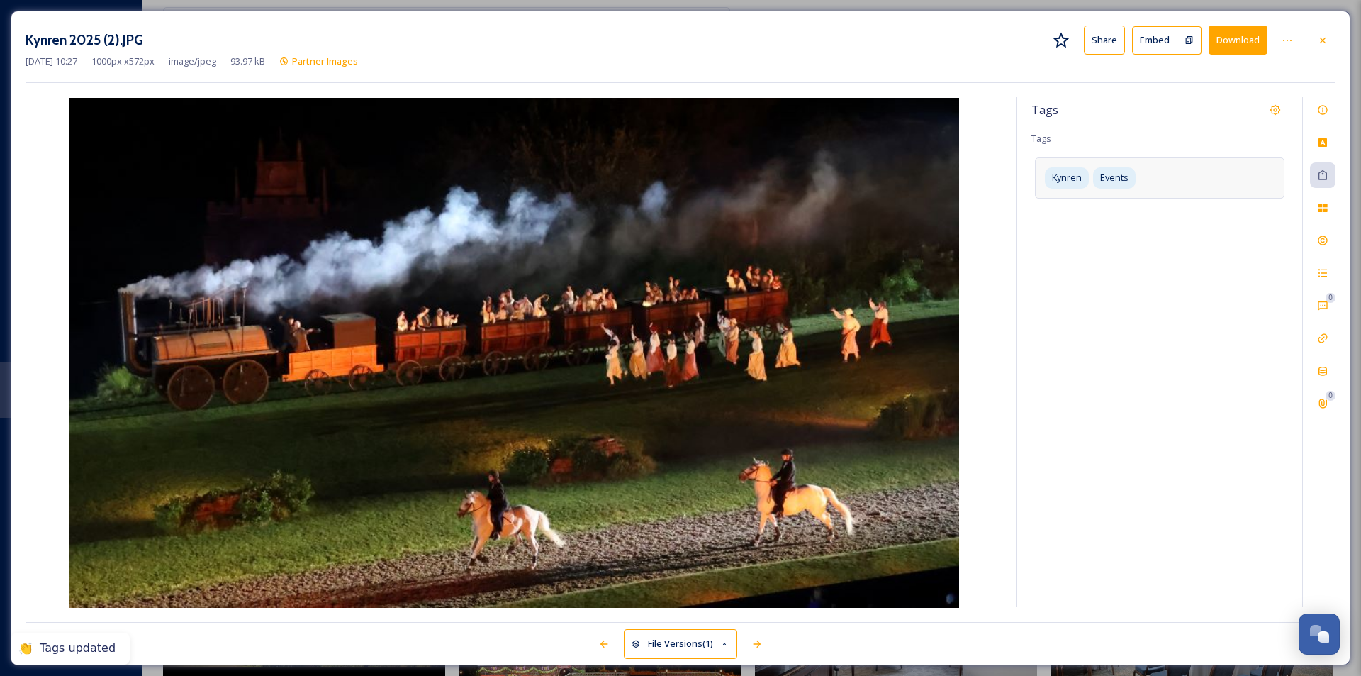
click at [1231, 310] on div "Tags Tags Kynren Events" at bounding box center [1160, 352] width 285 height 510
click at [1325, 40] on icon at bounding box center [1322, 40] width 11 height 11
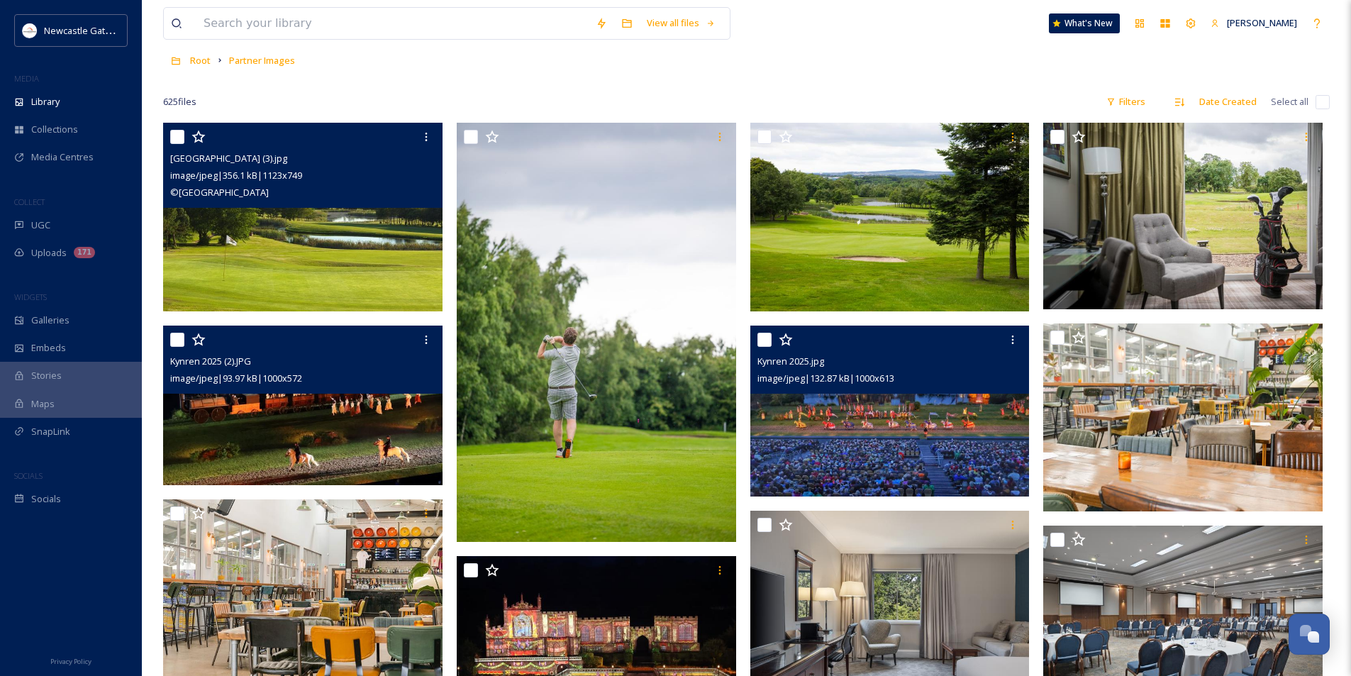
click at [823, 442] on img at bounding box center [889, 410] width 279 height 171
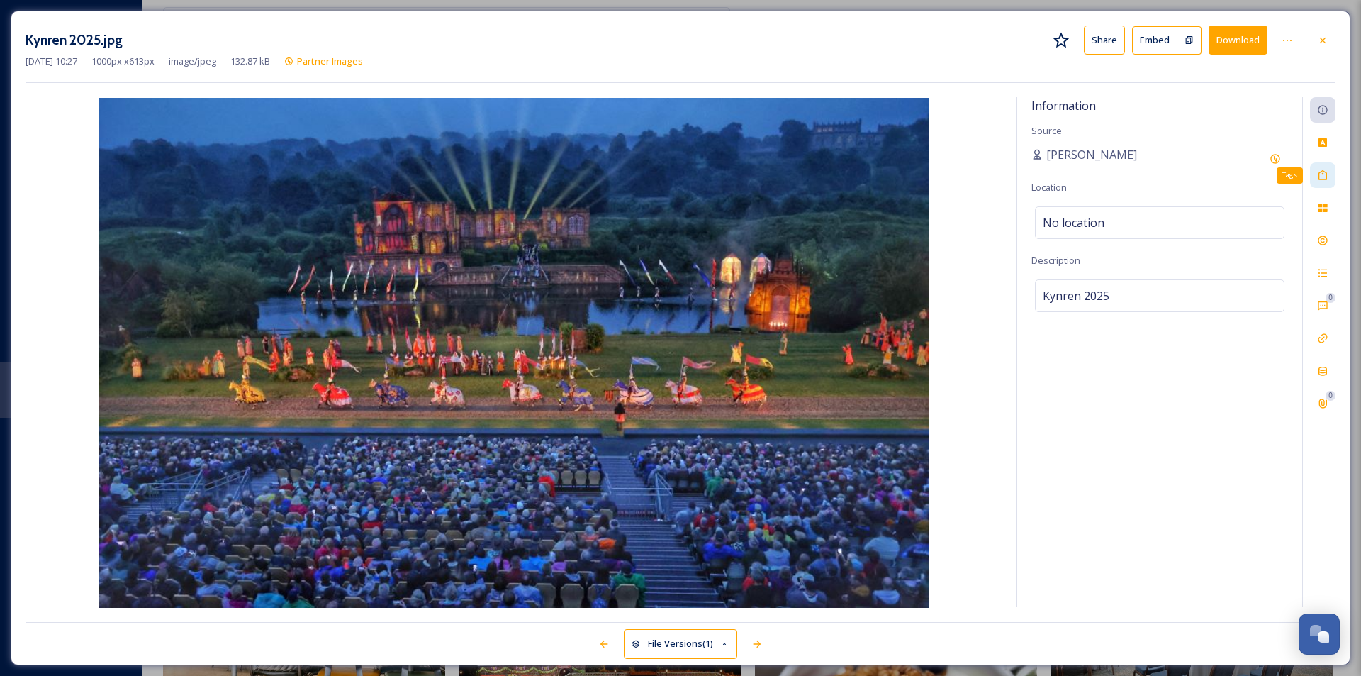
click at [1326, 177] on icon at bounding box center [1322, 174] width 11 height 11
click at [1130, 177] on div "Kynren" at bounding box center [1160, 177] width 250 height 40
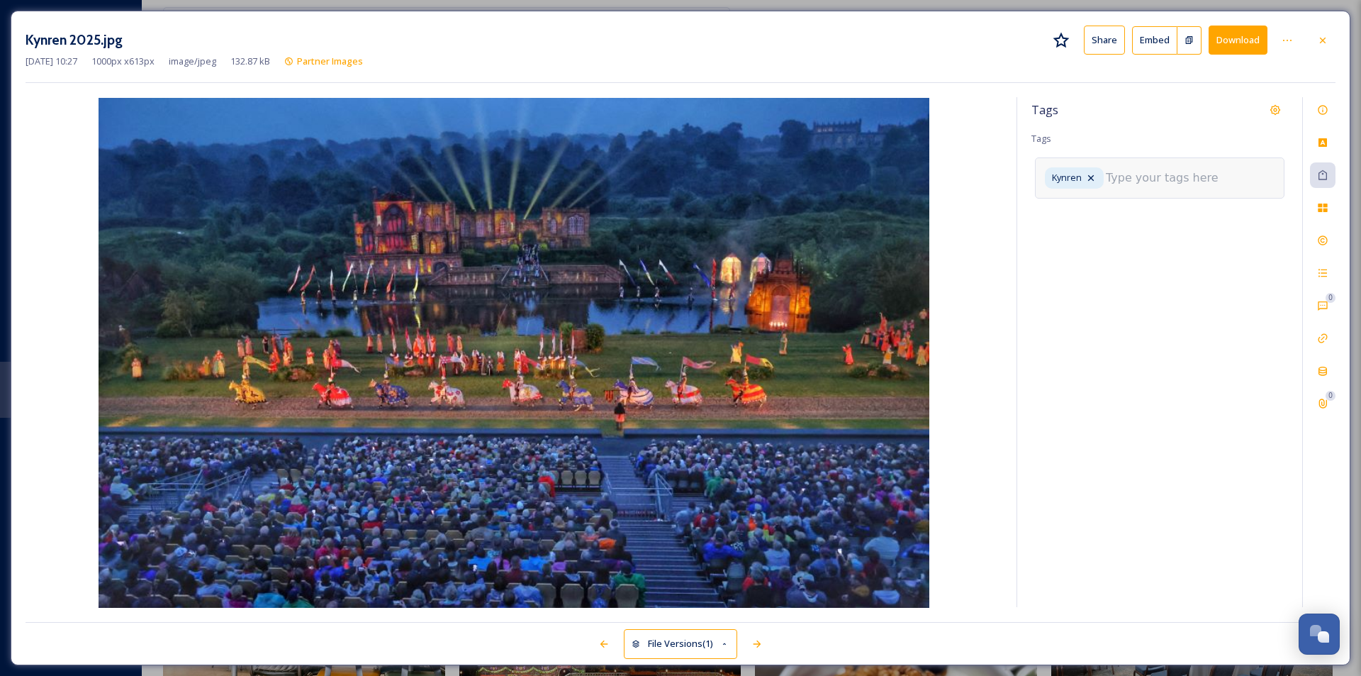
click at [1140, 176] on input at bounding box center [1177, 177] width 142 height 17
type input "Events"
click at [1316, 35] on div at bounding box center [1323, 41] width 26 height 26
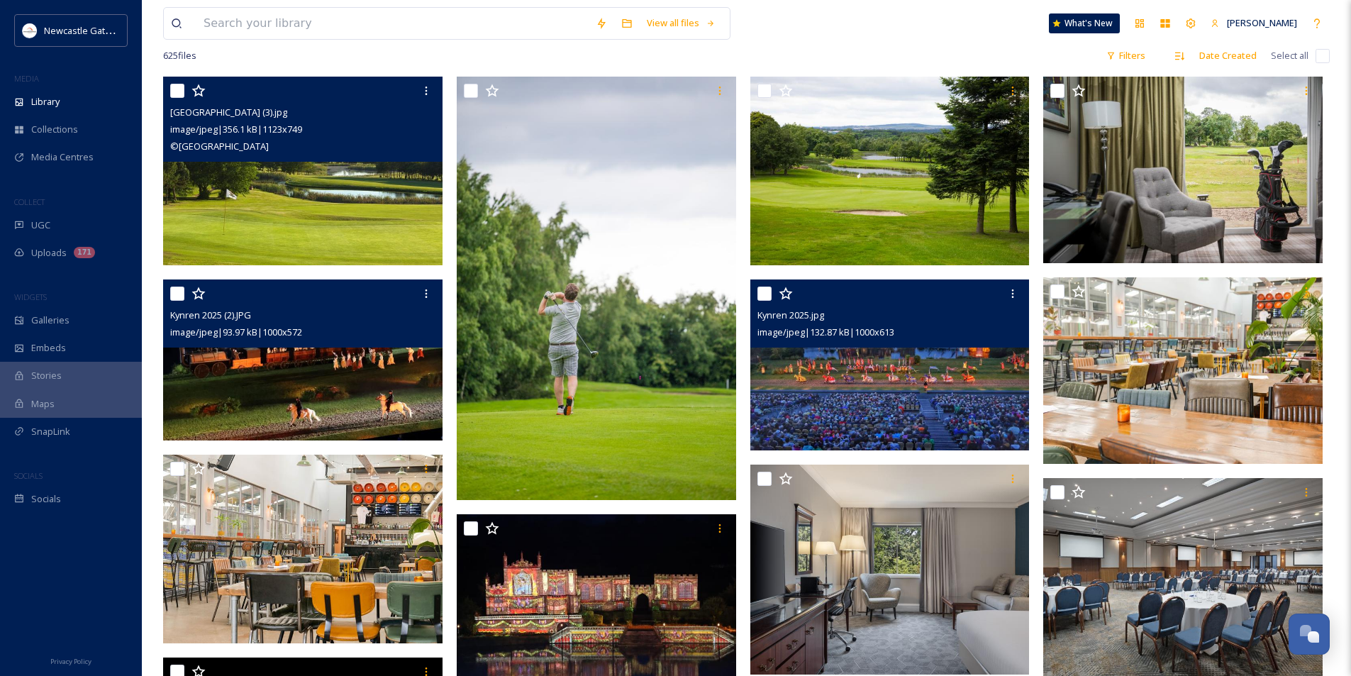
scroll to position [142, 0]
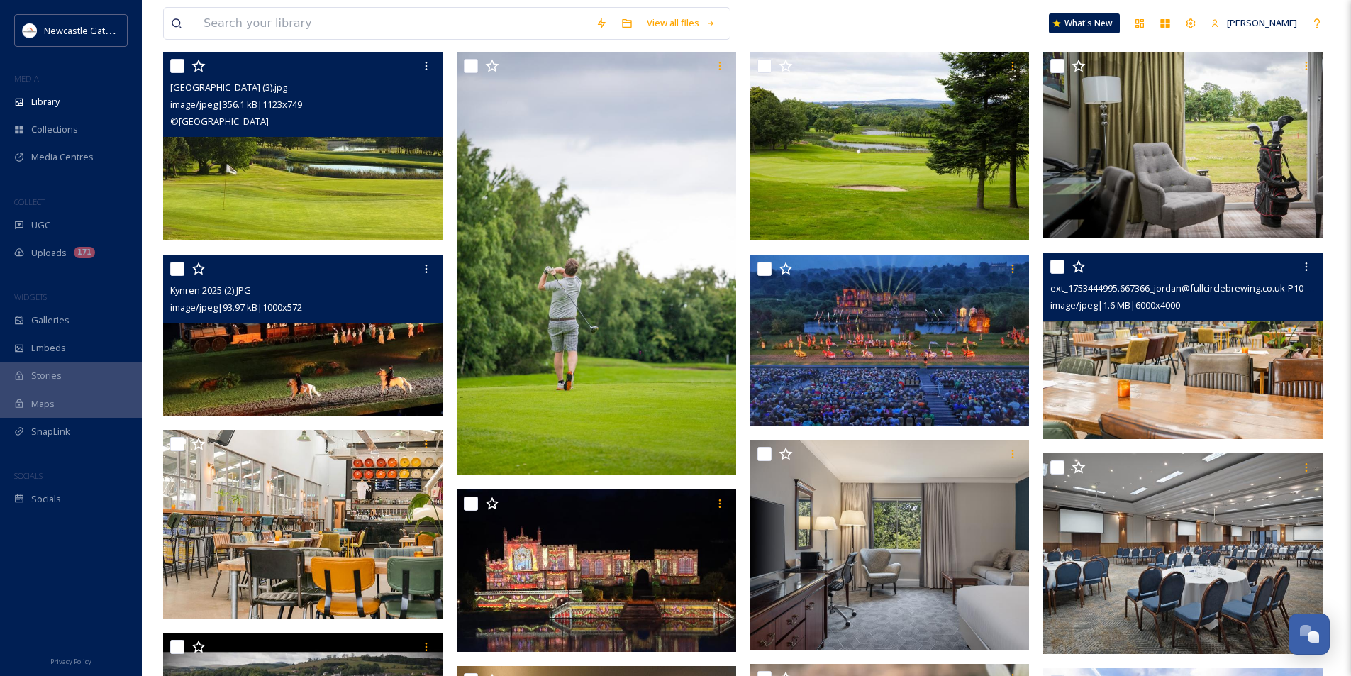
click at [1193, 354] on img at bounding box center [1182, 345] width 279 height 186
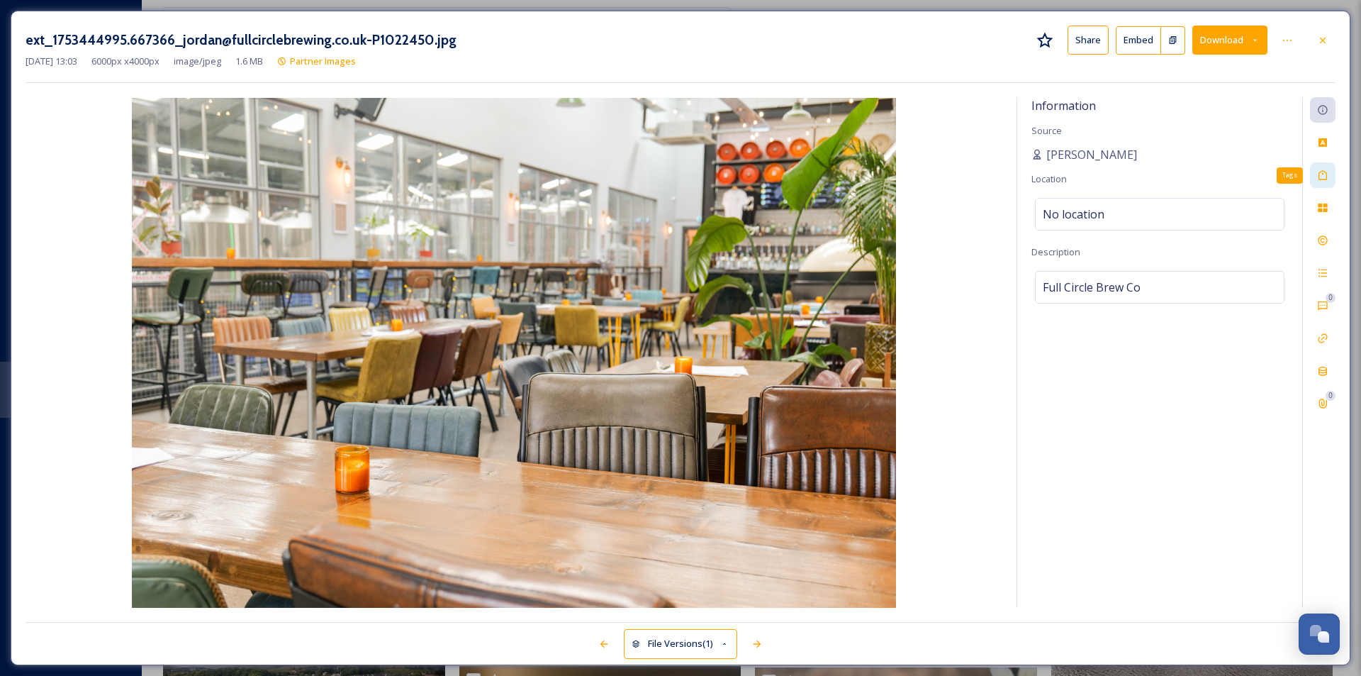
click at [1328, 175] on icon at bounding box center [1322, 174] width 11 height 11
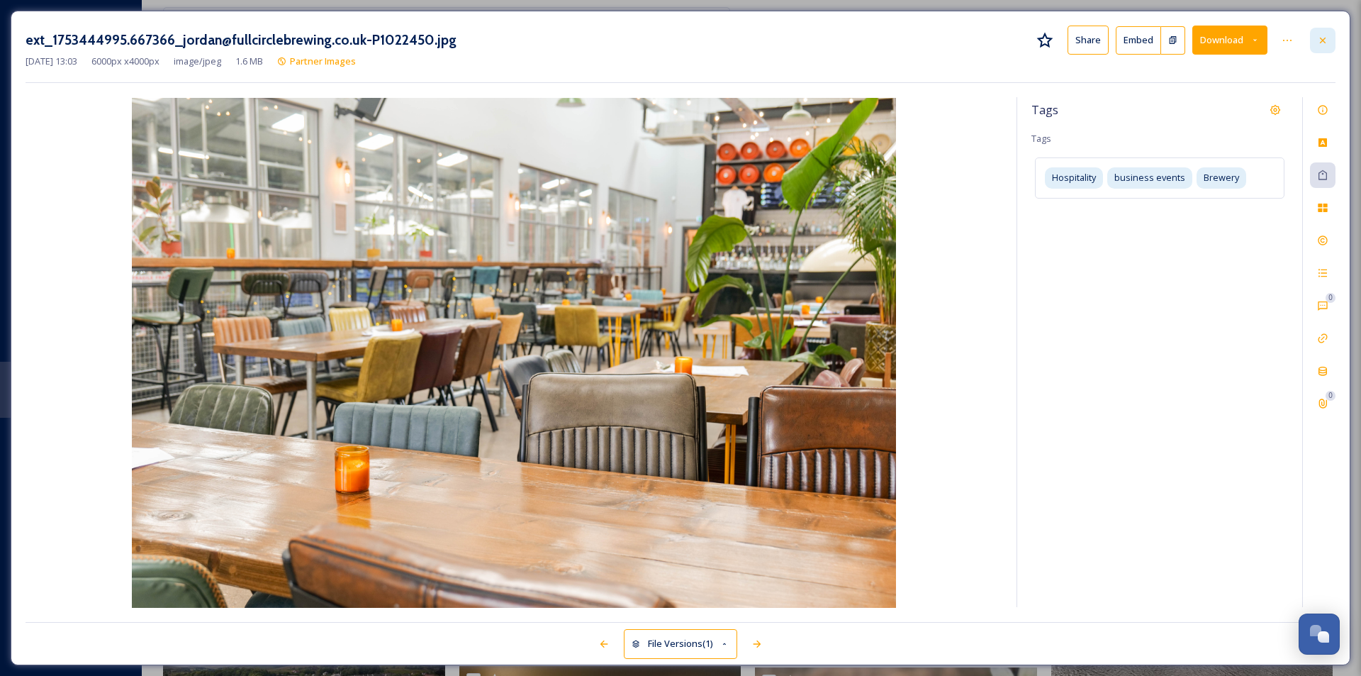
click at [1317, 39] on div at bounding box center [1323, 41] width 26 height 26
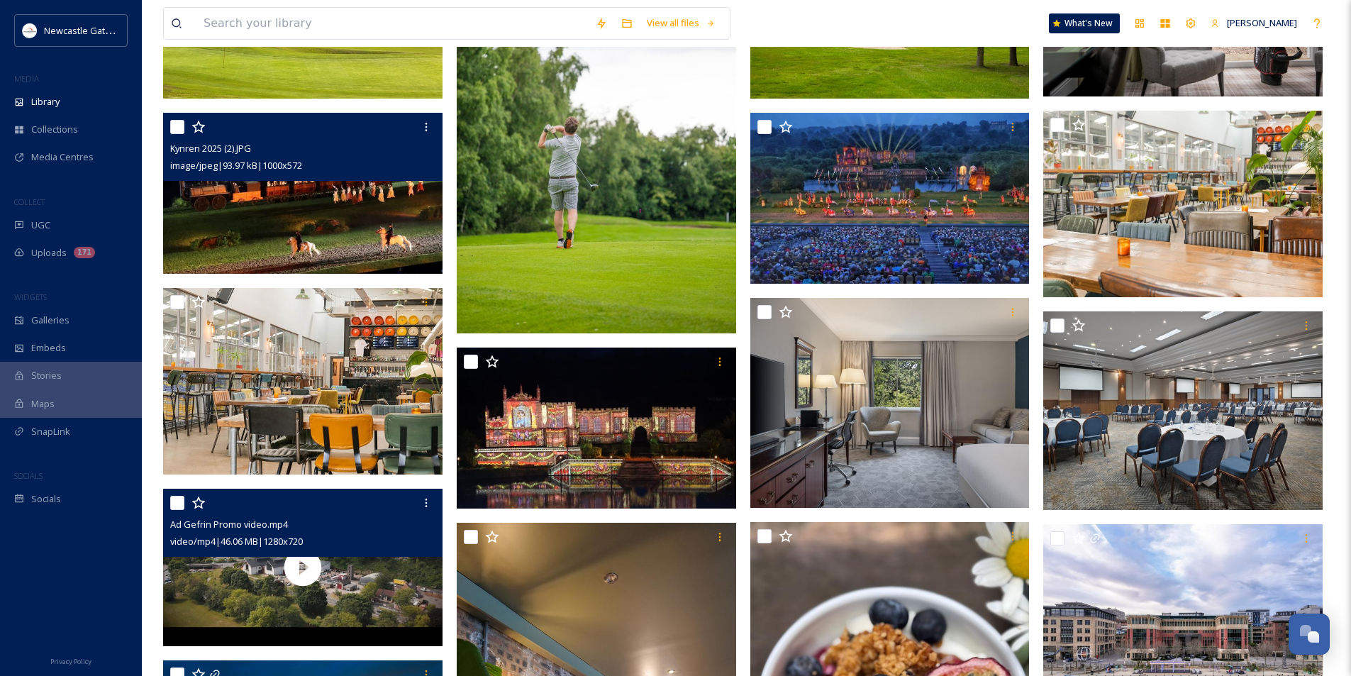
scroll to position [355, 0]
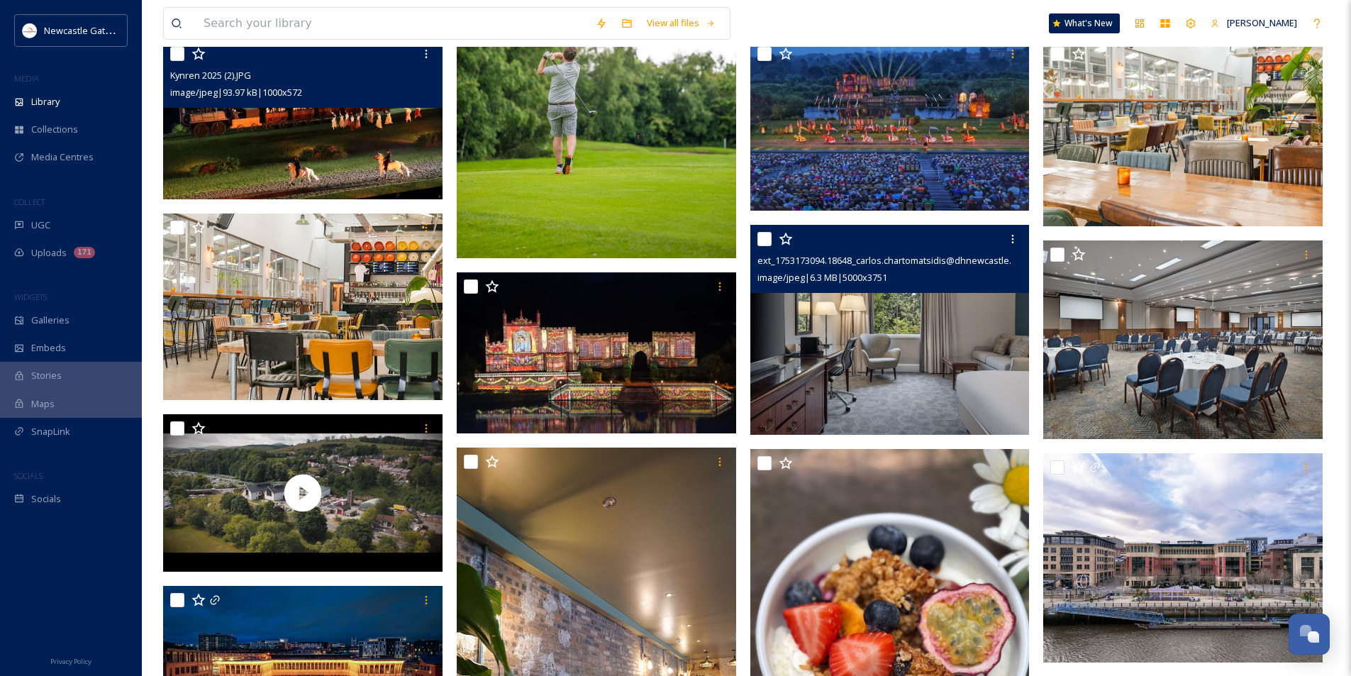
click at [869, 338] on img at bounding box center [889, 330] width 279 height 210
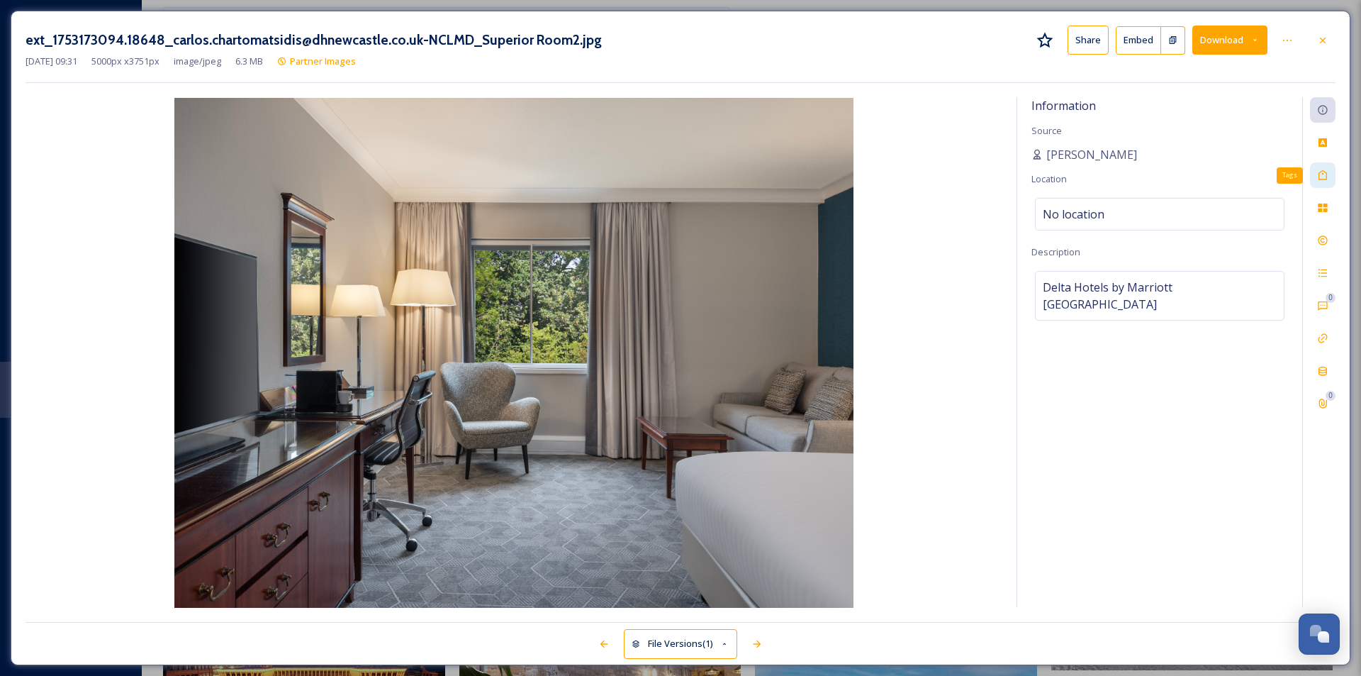
click at [1322, 174] on icon at bounding box center [1322, 174] width 11 height 11
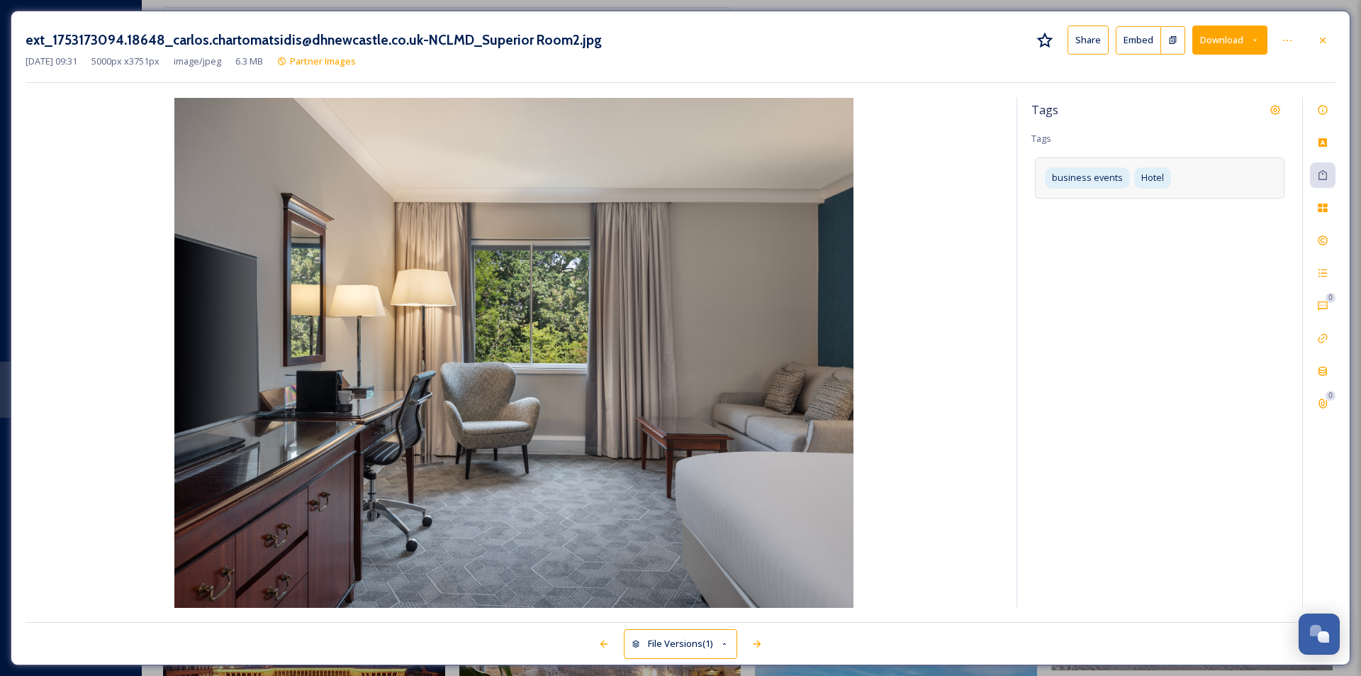
click at [1225, 175] on div "business events Hotel" at bounding box center [1160, 177] width 250 height 40
click at [1176, 123] on div "Tags Tags business events Hotel" at bounding box center [1160, 352] width 285 height 510
click at [1318, 113] on icon at bounding box center [1322, 109] width 11 height 11
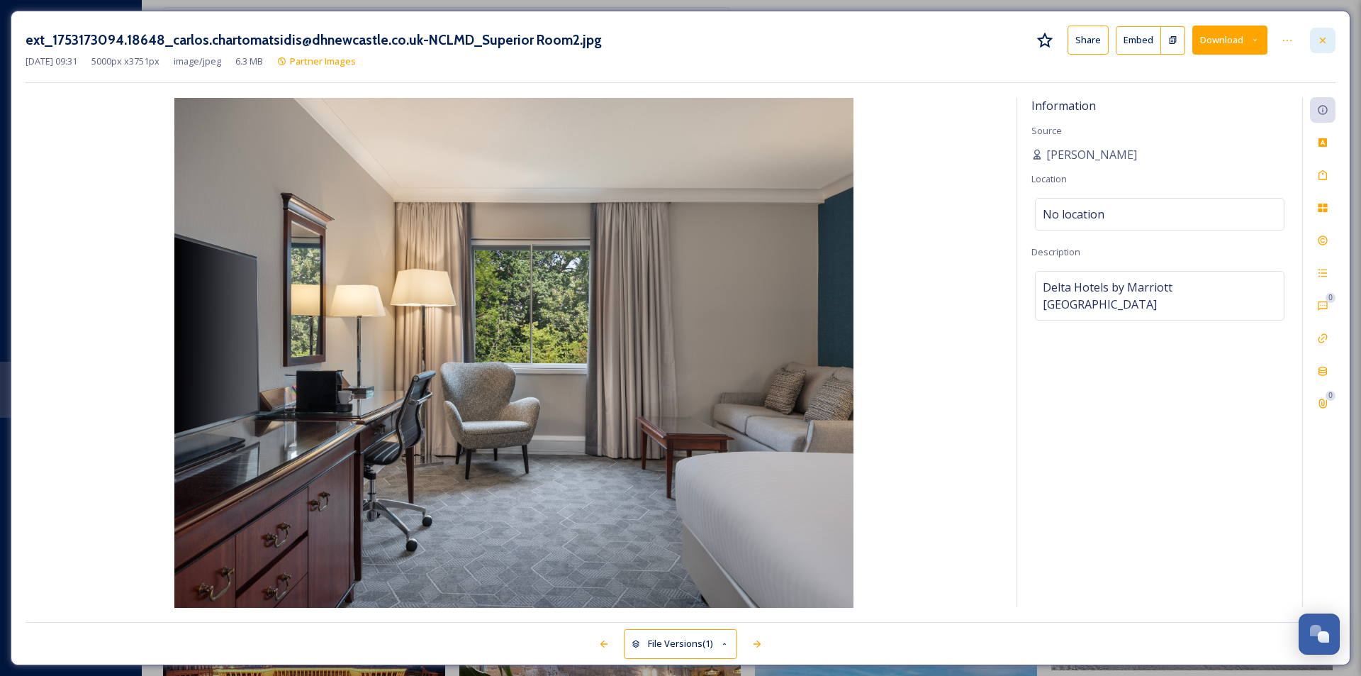
click at [1319, 38] on icon at bounding box center [1322, 40] width 11 height 11
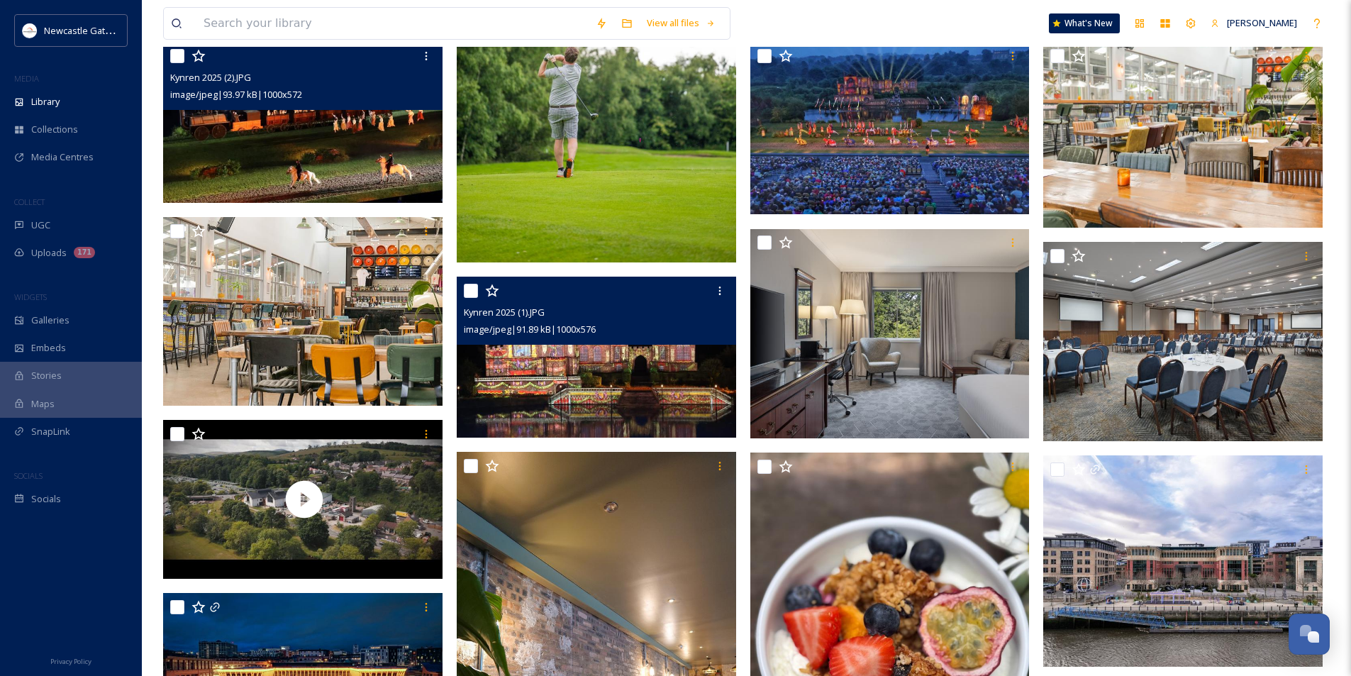
click at [617, 394] on img at bounding box center [596, 357] width 279 height 161
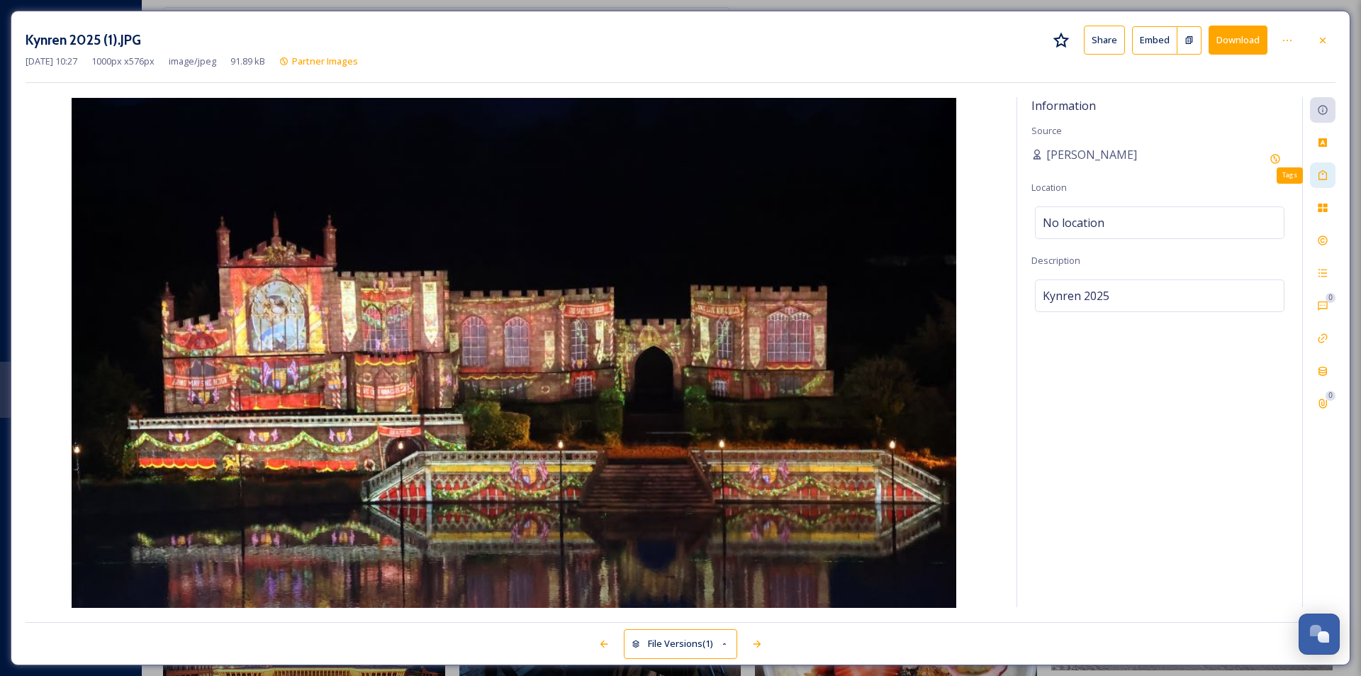
click at [1330, 179] on div "Tags" at bounding box center [1323, 175] width 26 height 26
click at [1175, 171] on div "Kynren" at bounding box center [1160, 177] width 250 height 40
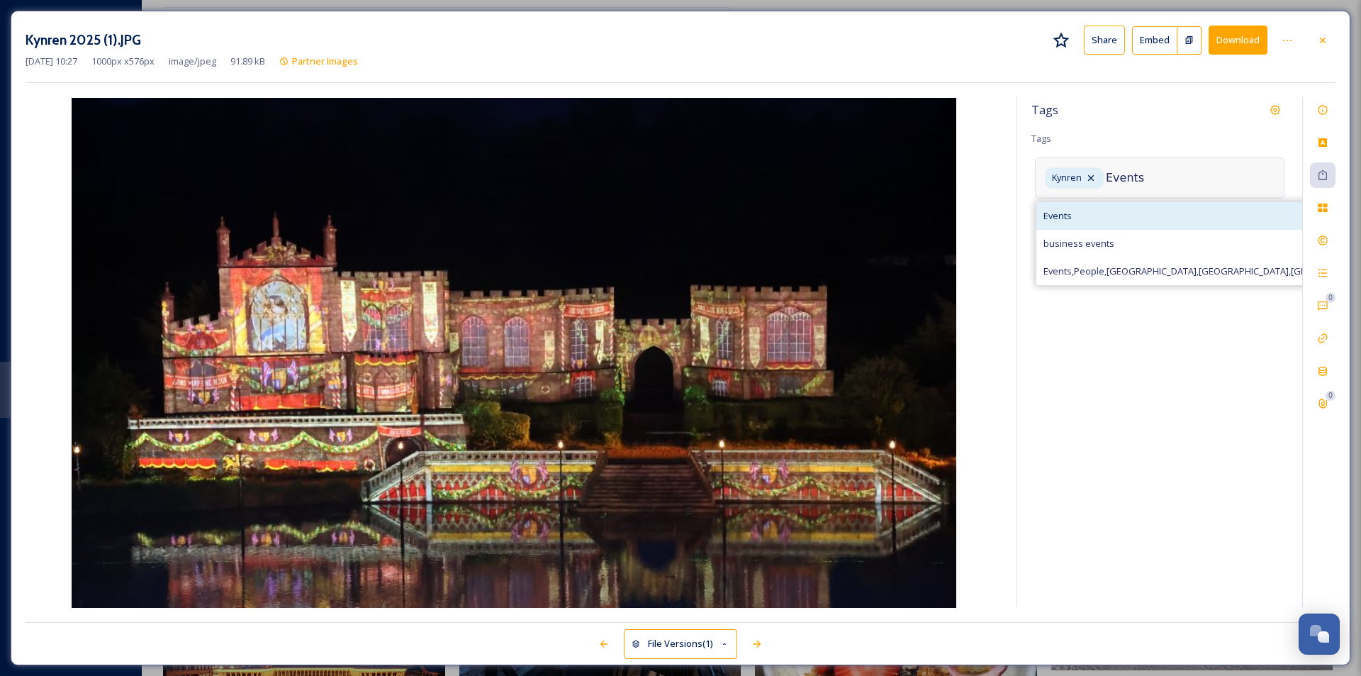
type input "Events"
click at [1125, 221] on div "Events" at bounding box center [1374, 216] width 674 height 28
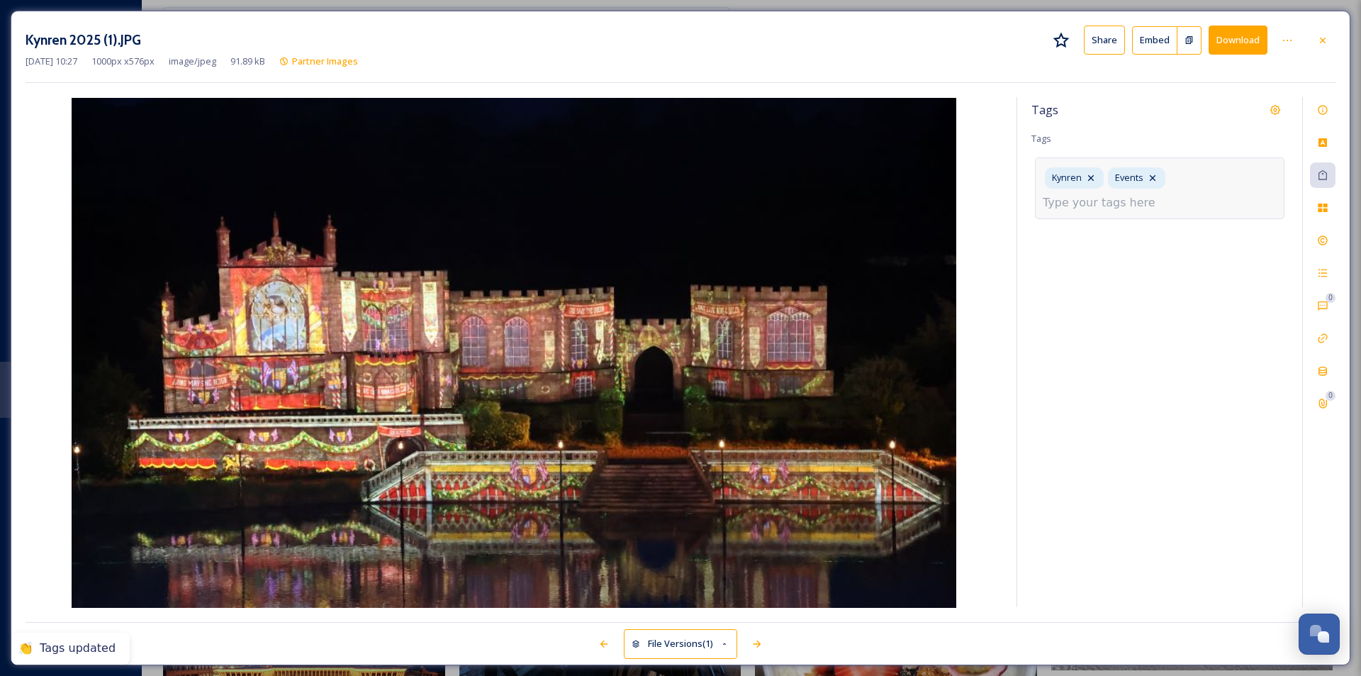
click at [1173, 118] on div "Tags" at bounding box center [1160, 110] width 257 height 26
click at [1323, 46] on div at bounding box center [1323, 41] width 26 height 26
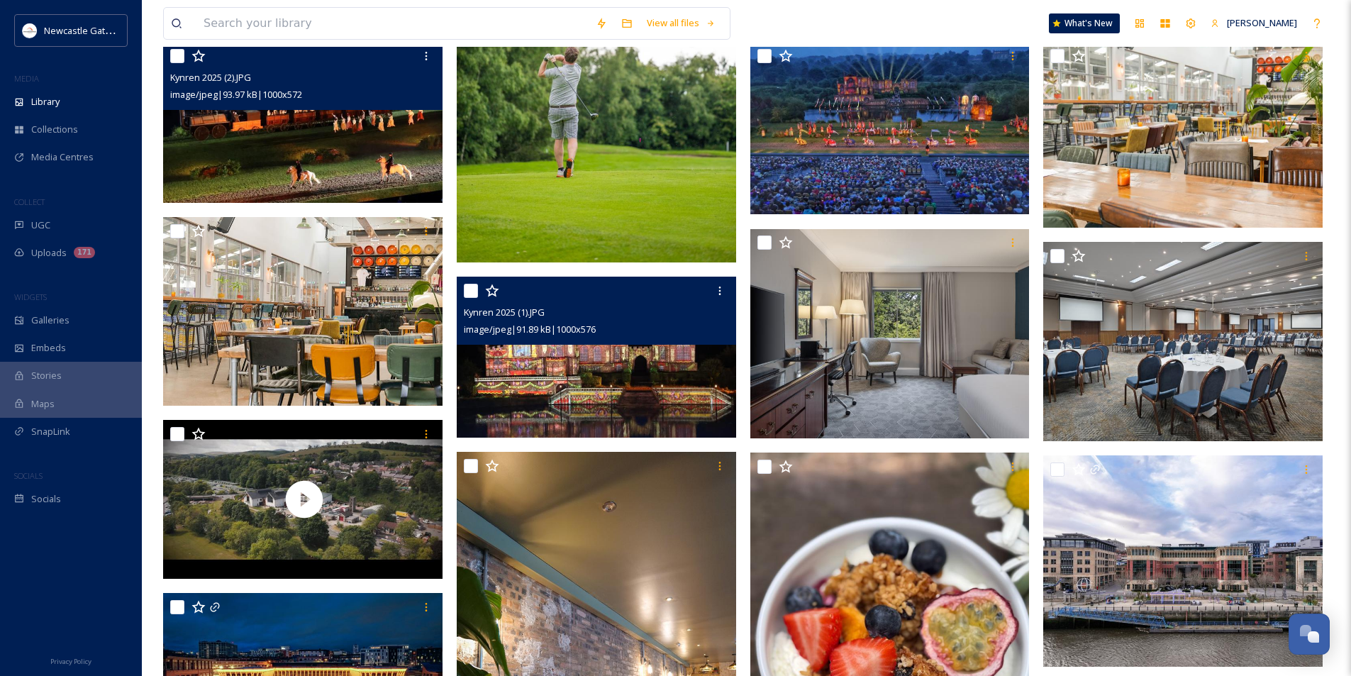
scroll to position [496, 0]
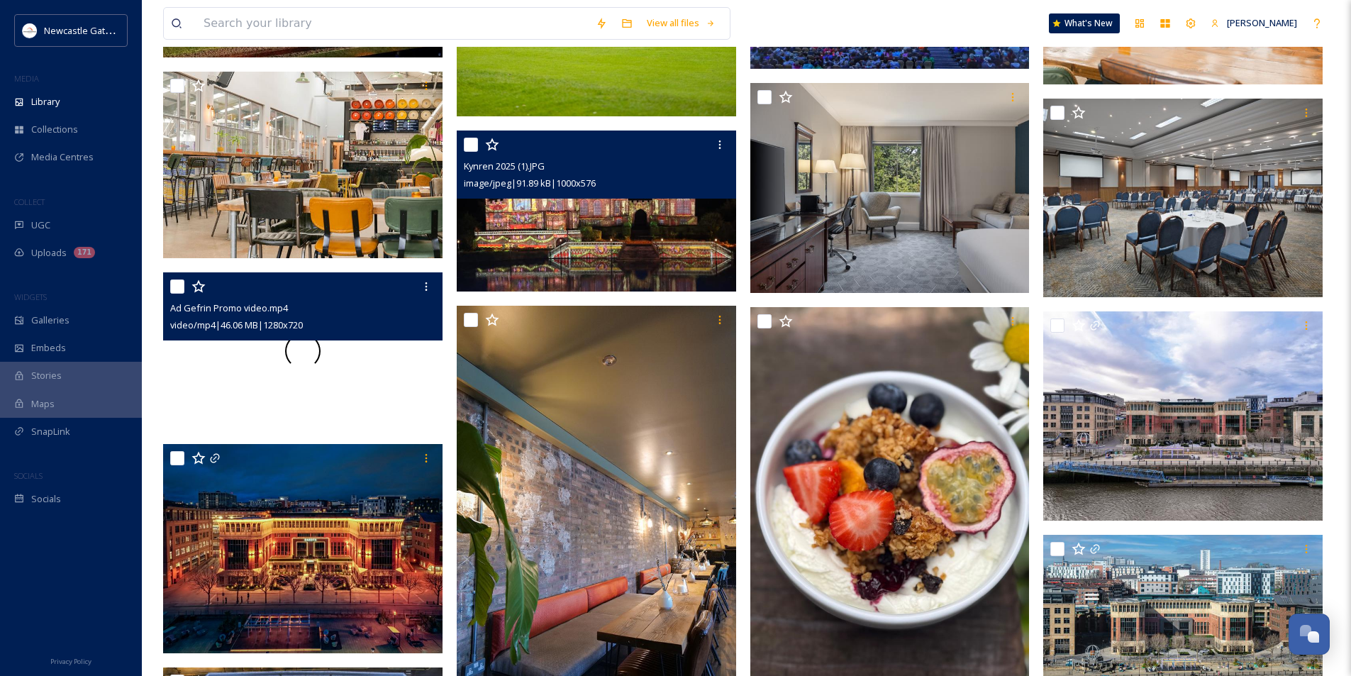
click at [334, 380] on div at bounding box center [302, 350] width 279 height 157
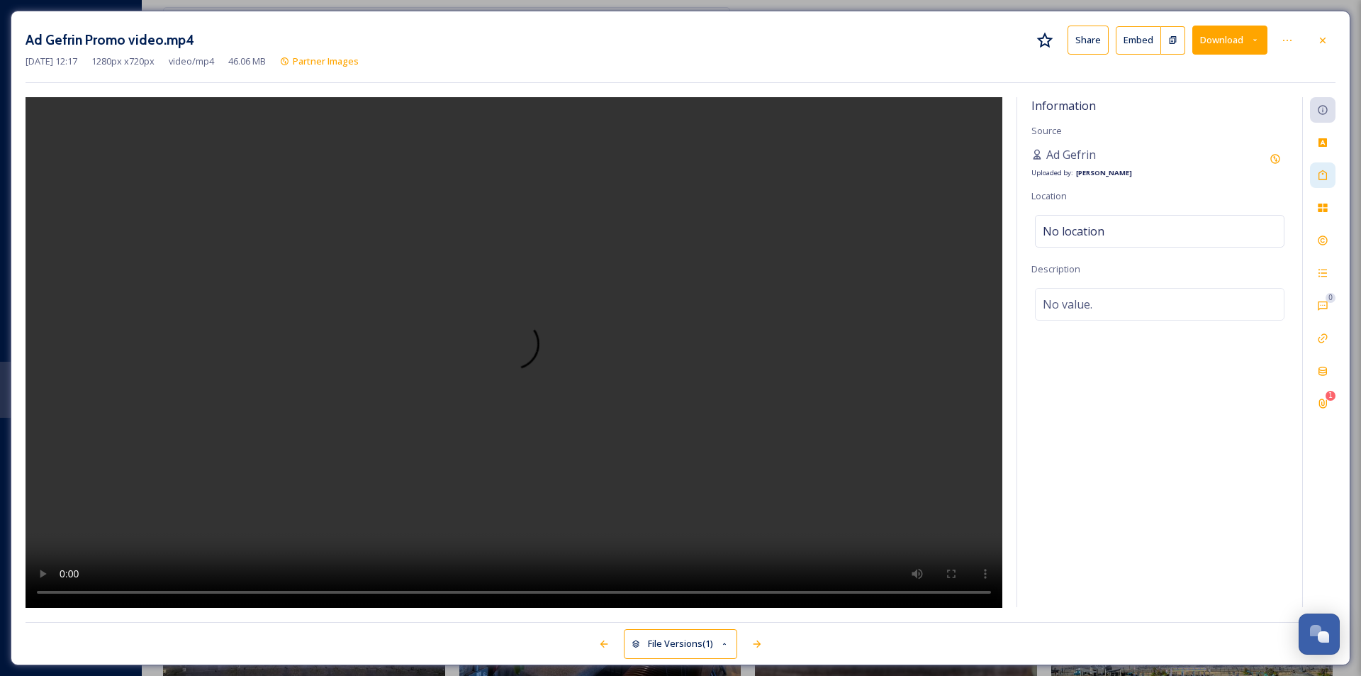
click at [1333, 172] on div at bounding box center [1323, 175] width 26 height 26
click at [1173, 177] on div "ad gefrin" at bounding box center [1160, 177] width 250 height 40
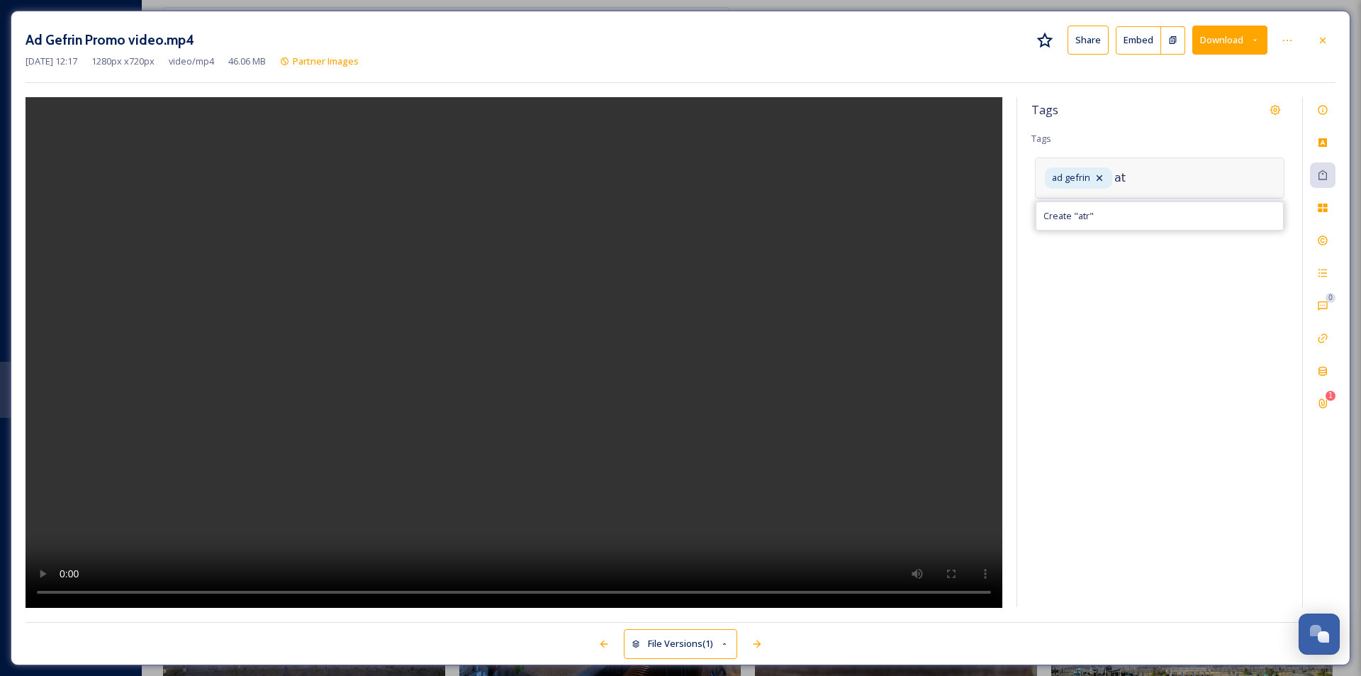
type input "a"
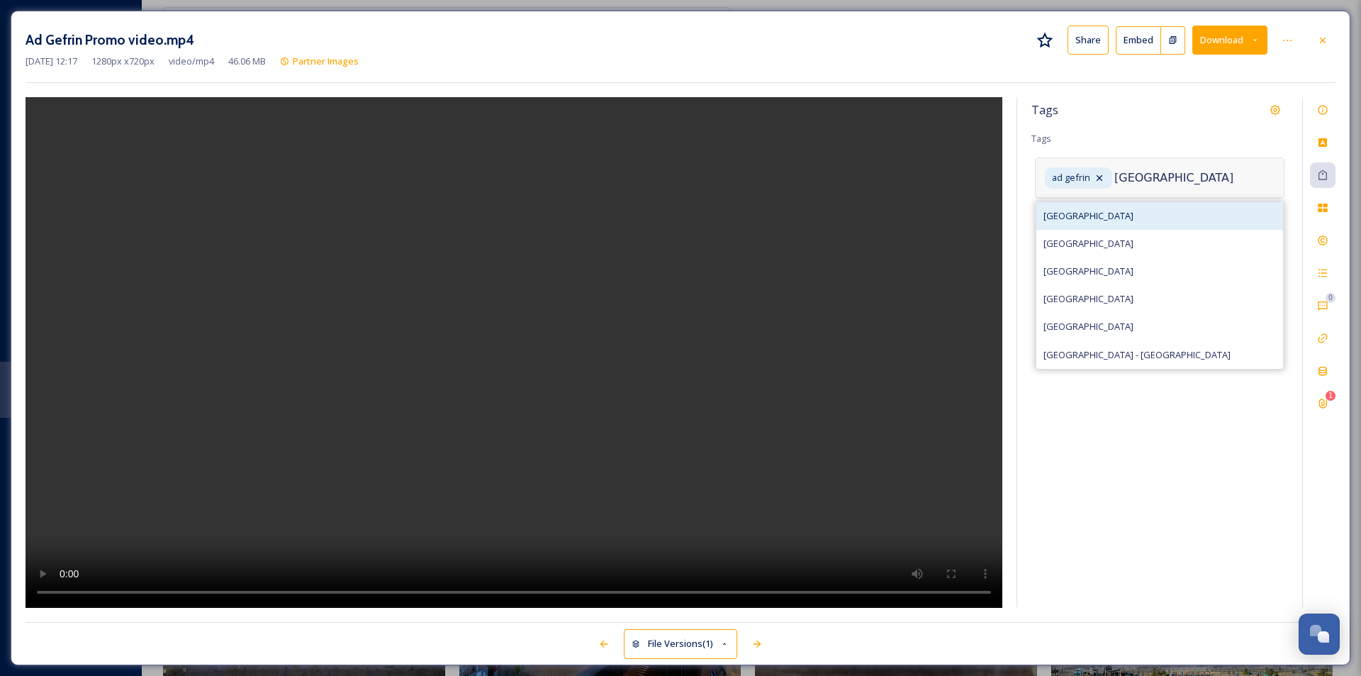
type input "[GEOGRAPHIC_DATA]"
click at [1137, 211] on div "[GEOGRAPHIC_DATA]" at bounding box center [1160, 216] width 247 height 28
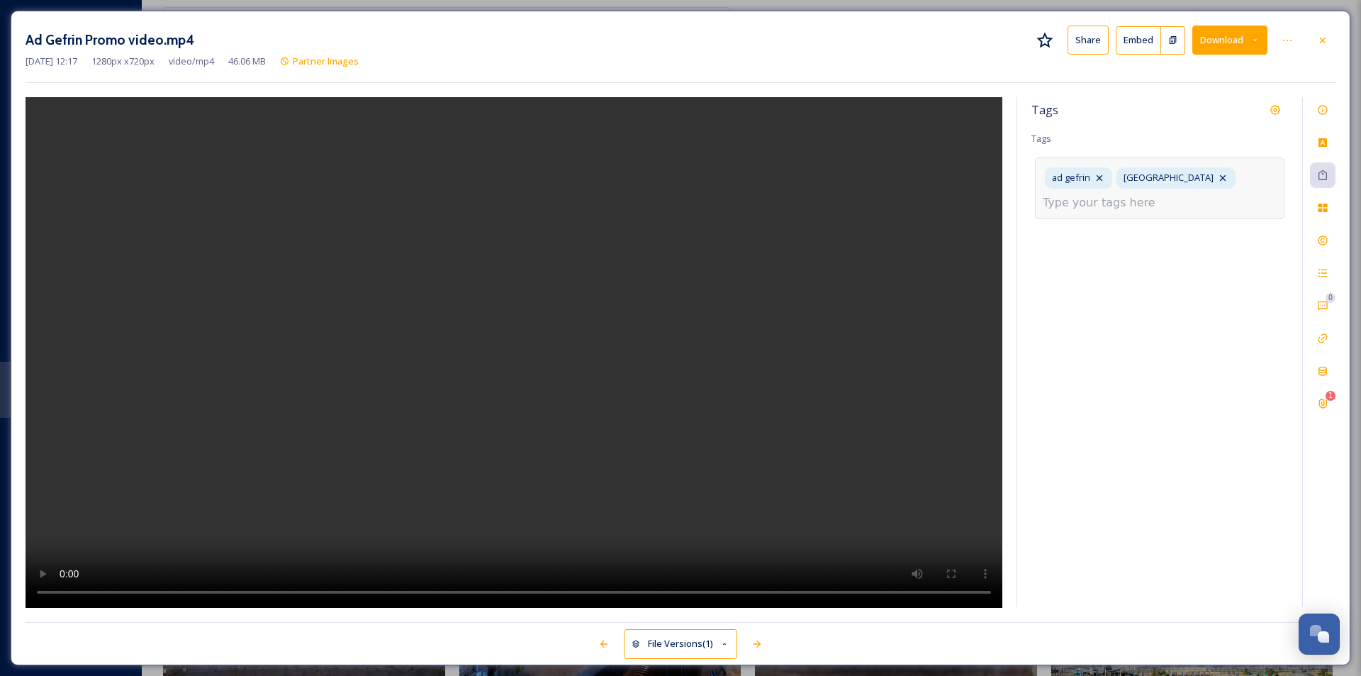
click at [1179, 113] on div "Tags" at bounding box center [1160, 110] width 257 height 26
click at [1317, 37] on icon at bounding box center [1322, 40] width 11 height 11
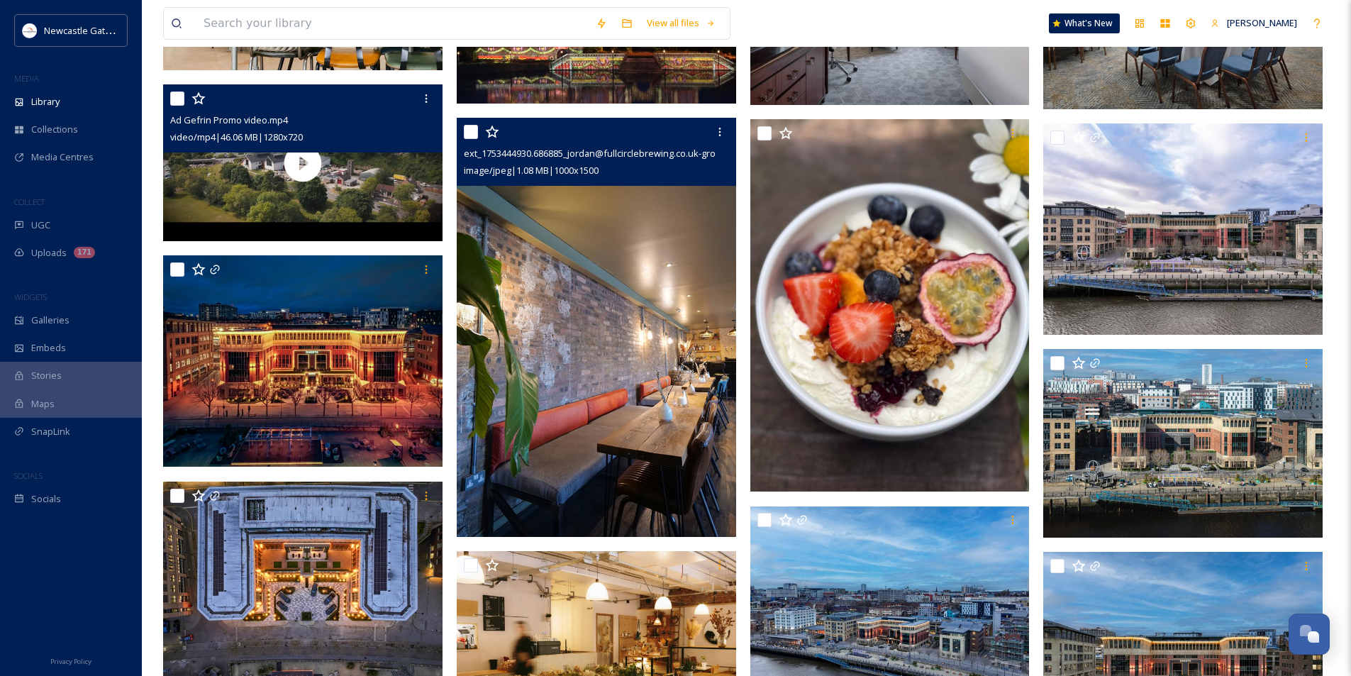
scroll to position [709, 0]
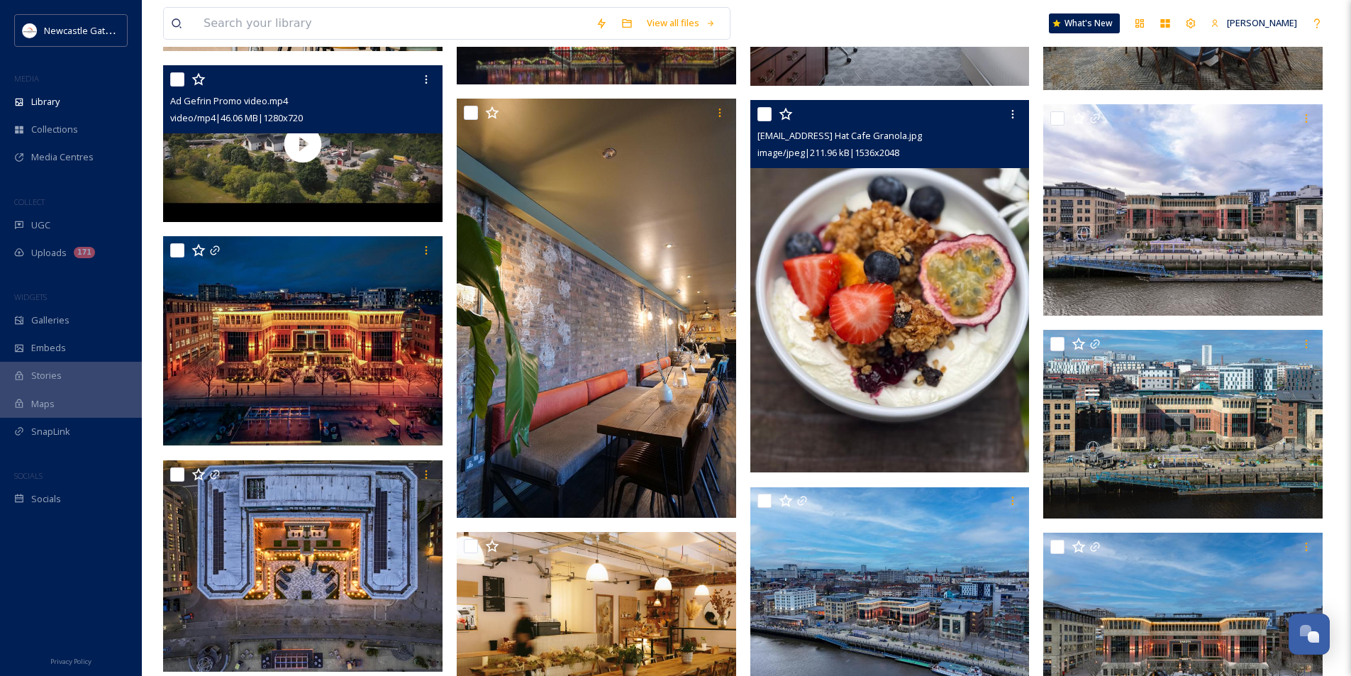
click at [911, 289] on img at bounding box center [889, 286] width 279 height 372
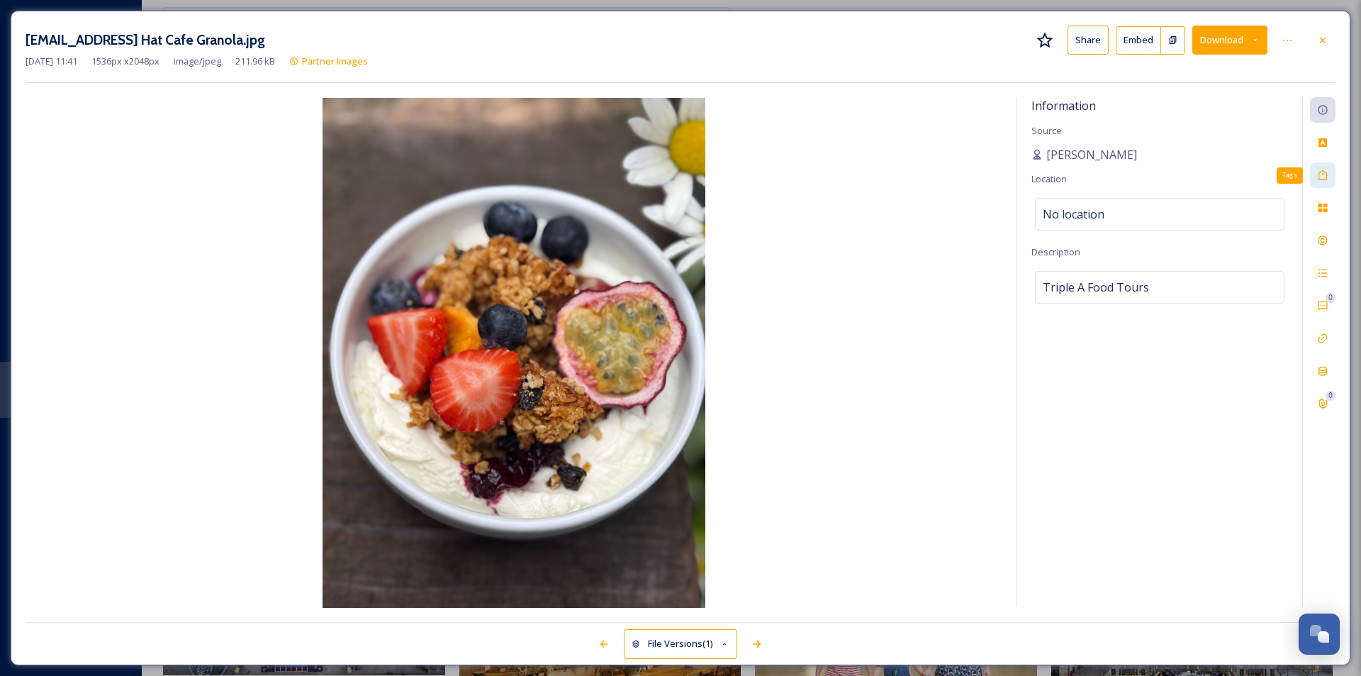
click at [1325, 173] on icon at bounding box center [1322, 174] width 11 height 11
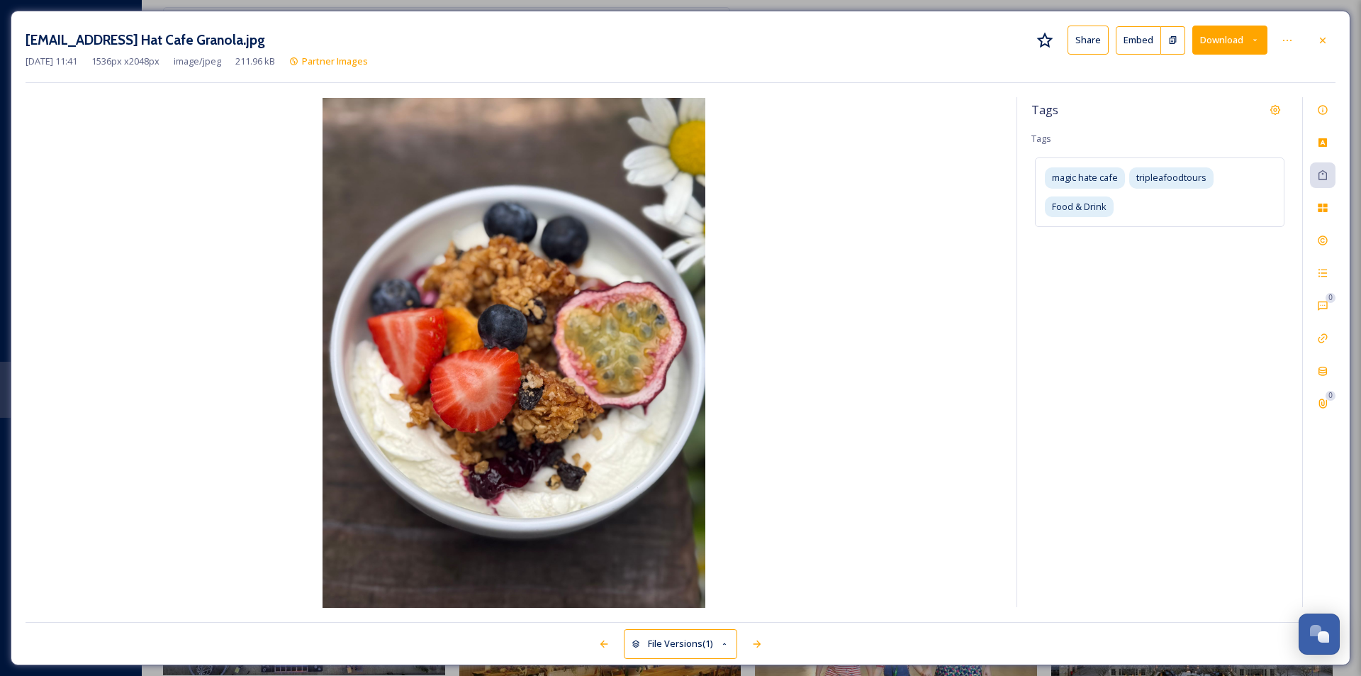
click at [1317, 41] on div at bounding box center [1323, 41] width 26 height 26
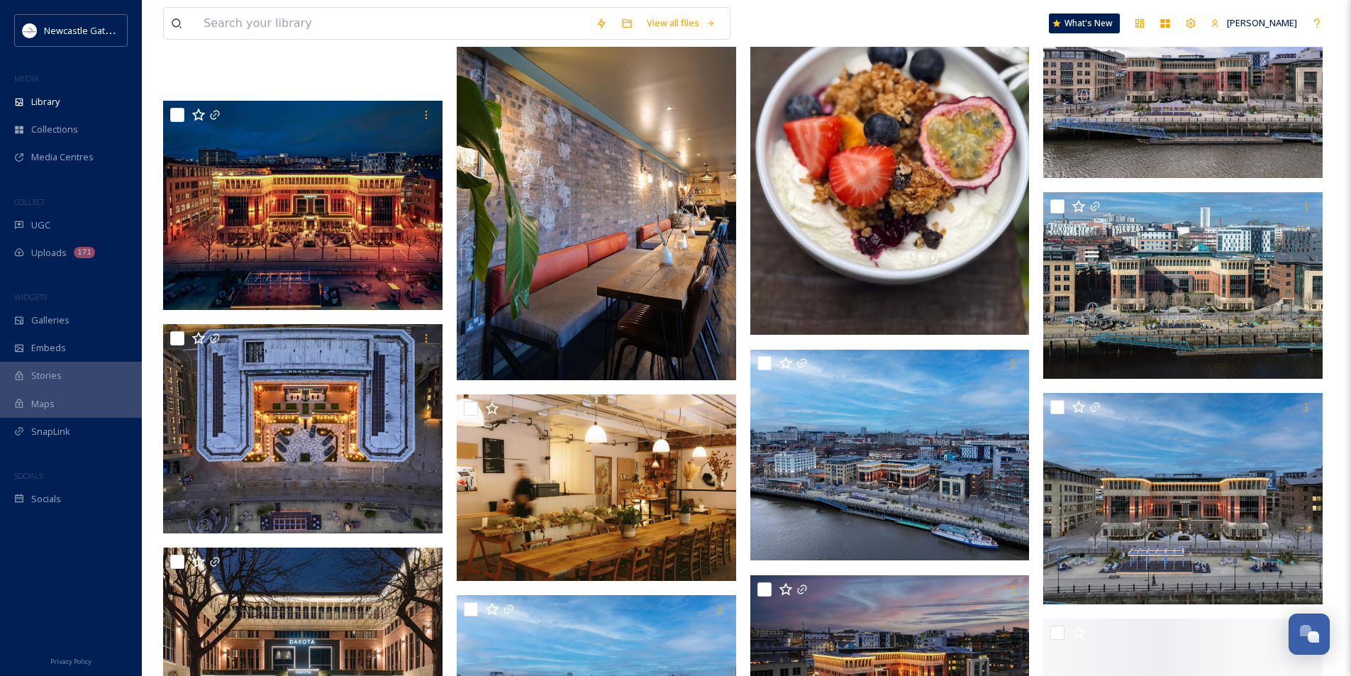
scroll to position [851, 0]
